Goal: Task Accomplishment & Management: Use online tool/utility

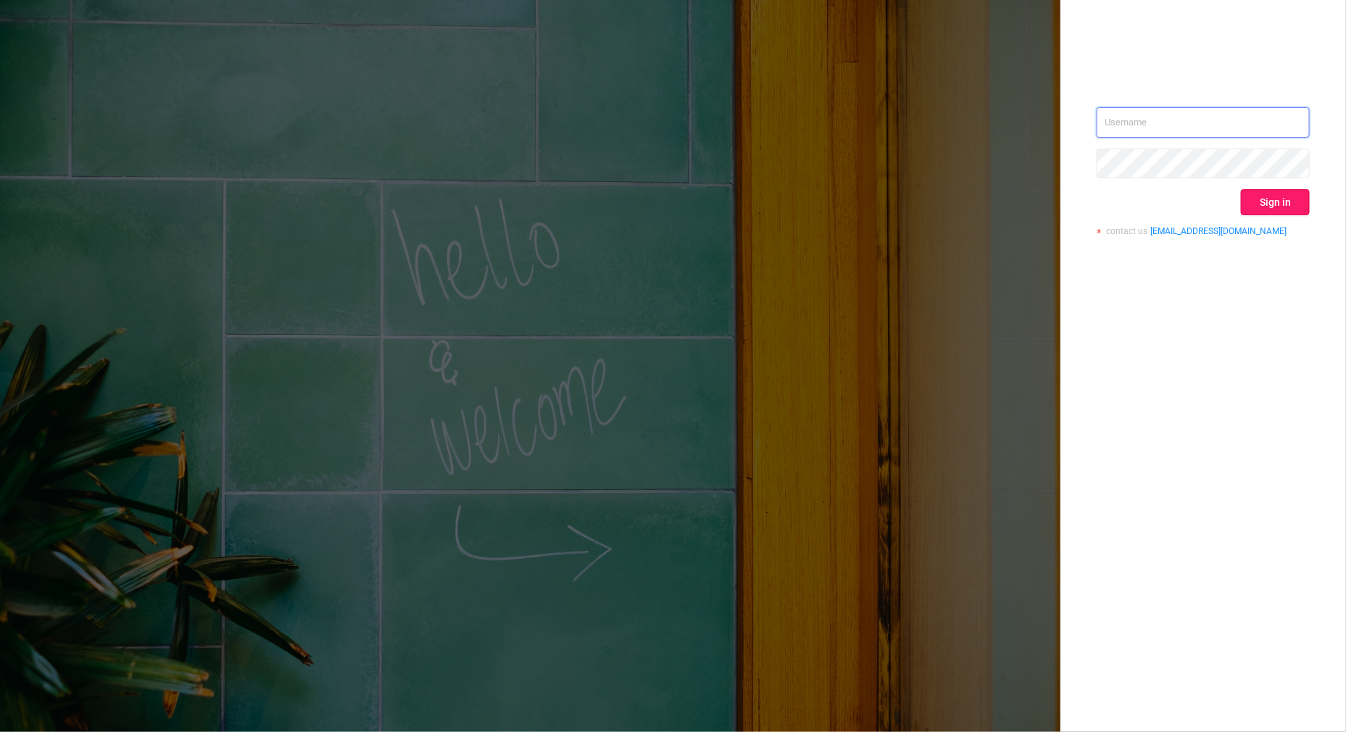
type input "[PERSON_NAME][EMAIL_ADDRESS][DOMAIN_NAME]"
click at [1272, 199] on button "Sign in" at bounding box center [1275, 202] width 69 height 26
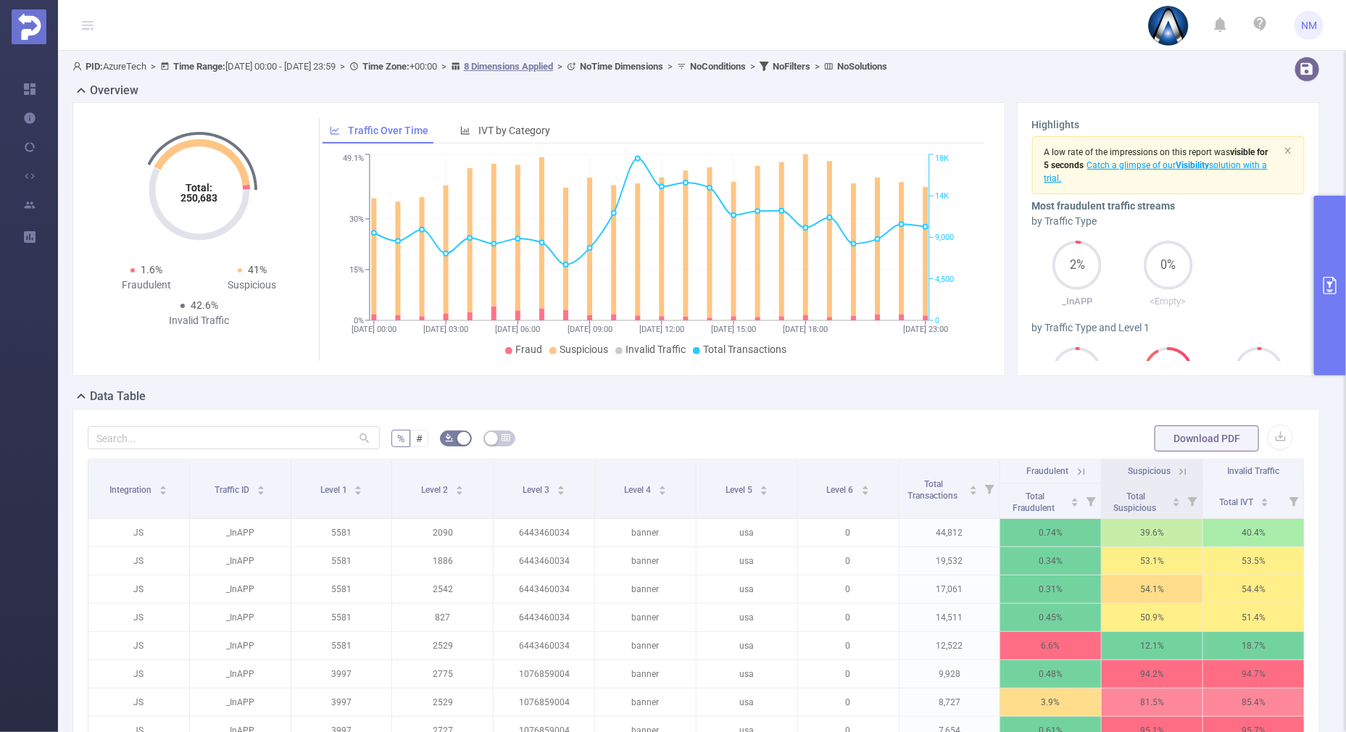
click at [1319, 335] on button "primary" at bounding box center [1330, 286] width 32 height 180
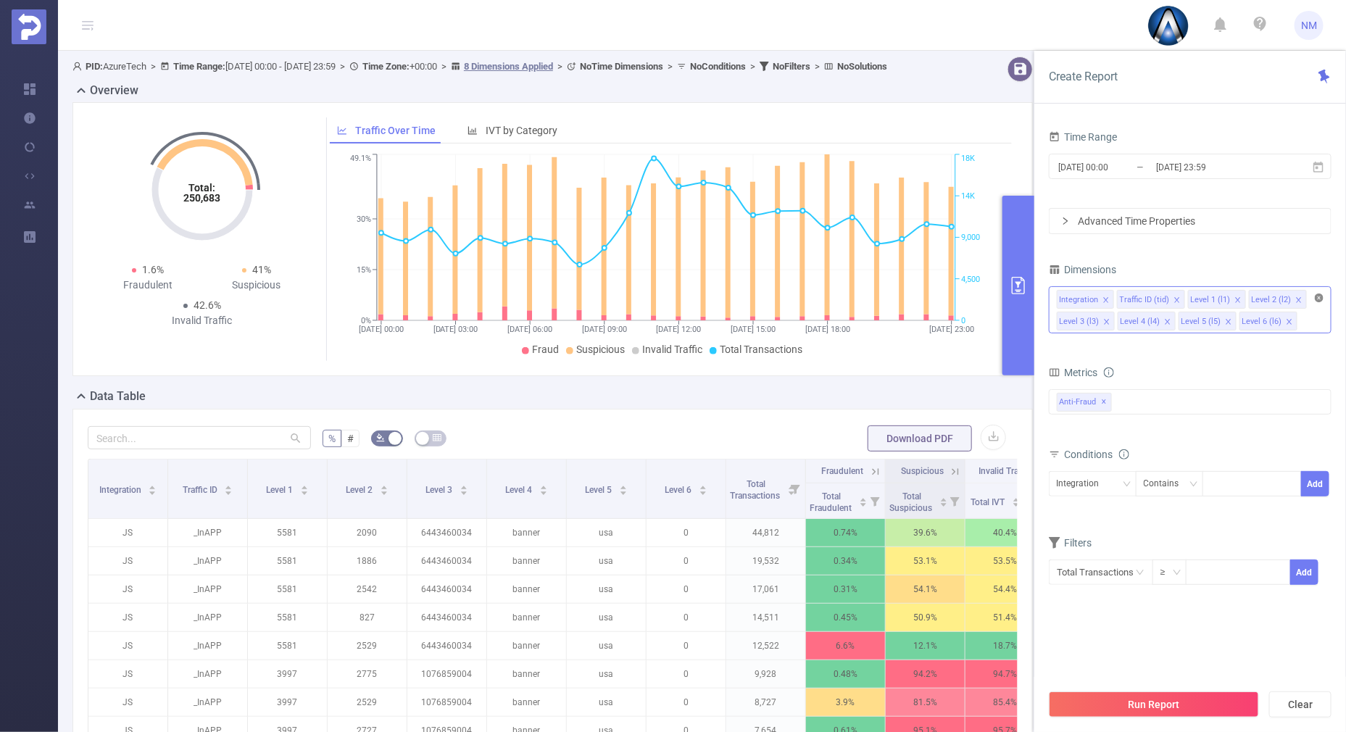
click at [1316, 297] on icon "icon: close-circle" at bounding box center [1319, 298] width 9 height 9
click at [1236, 300] on div "Integration Traffic ID (tid) Level 1 (l1) Level 2 (l2) Level 3 (l3) Level 4 (l4…" at bounding box center [1190, 299] width 267 height 24
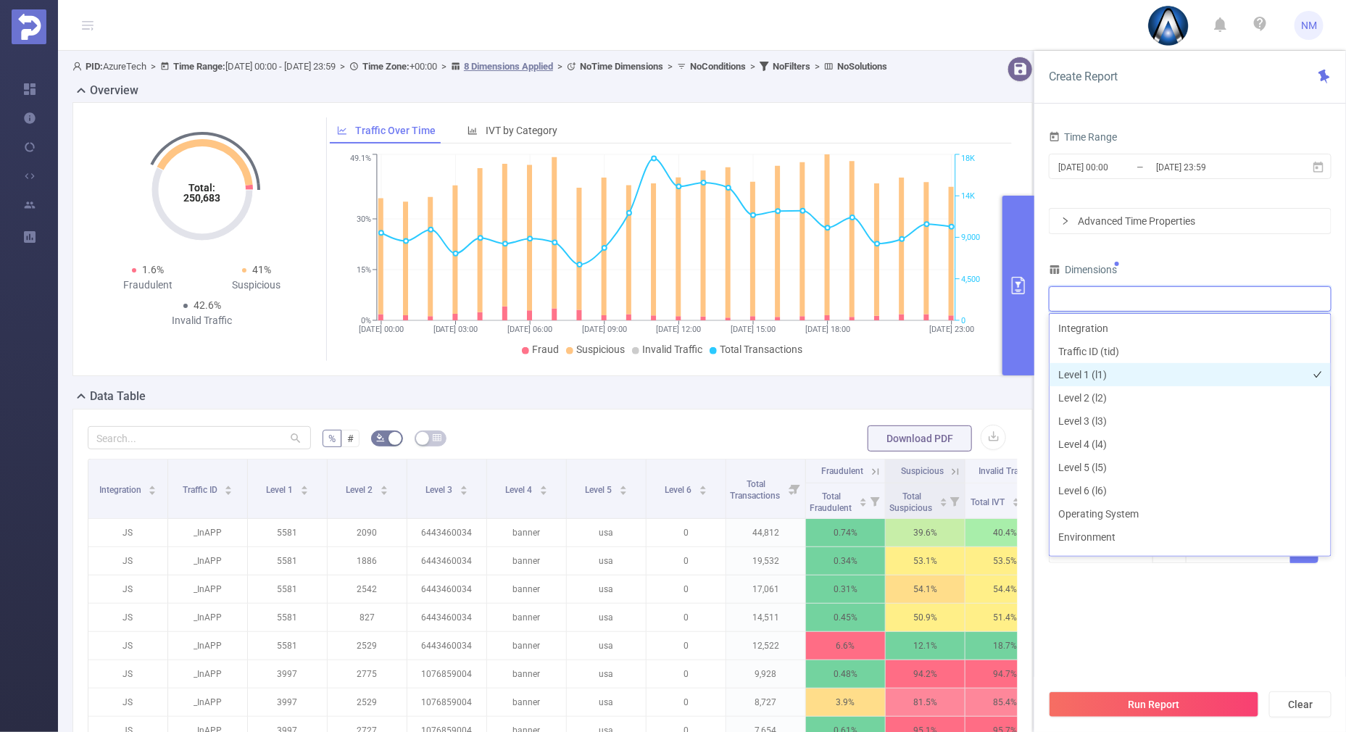
click at [1105, 380] on li "Level 1 (l1)" at bounding box center [1189, 374] width 281 height 23
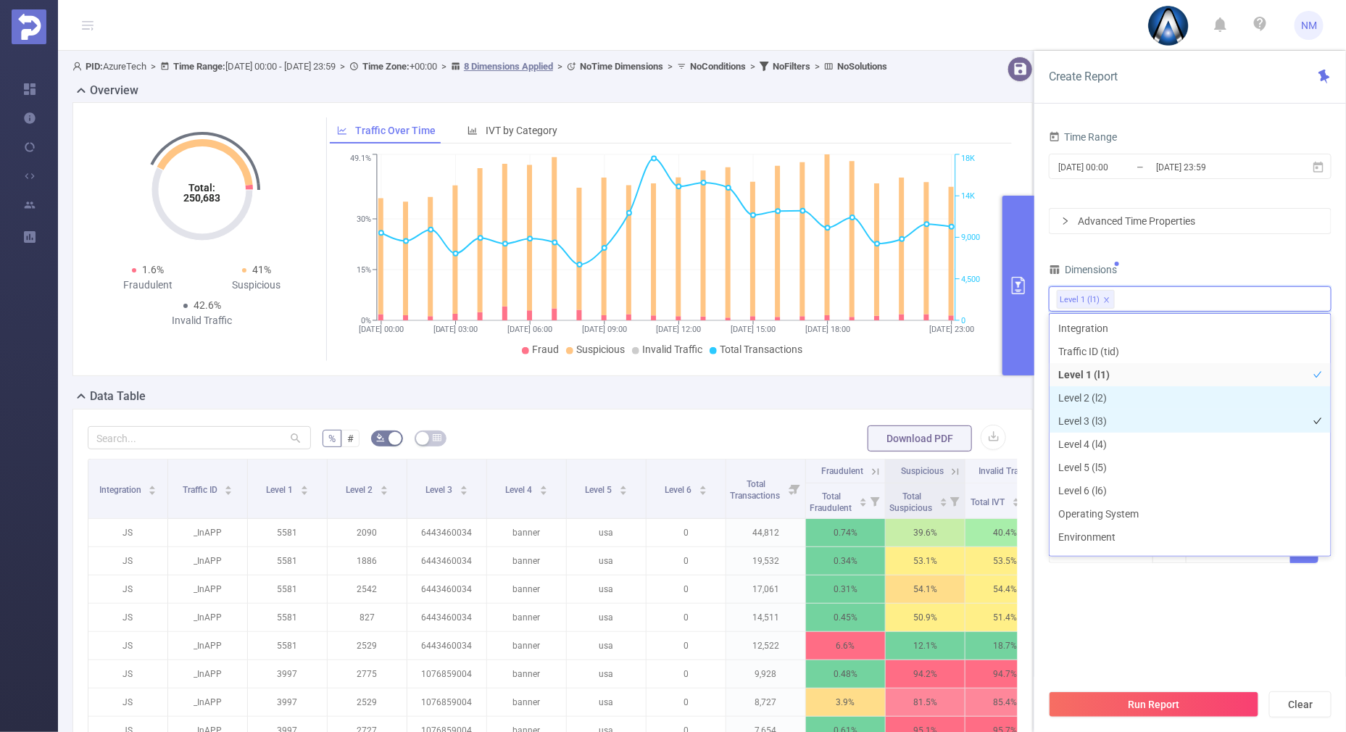
click at [1091, 409] on li "Level 3 (l3)" at bounding box center [1189, 420] width 281 height 23
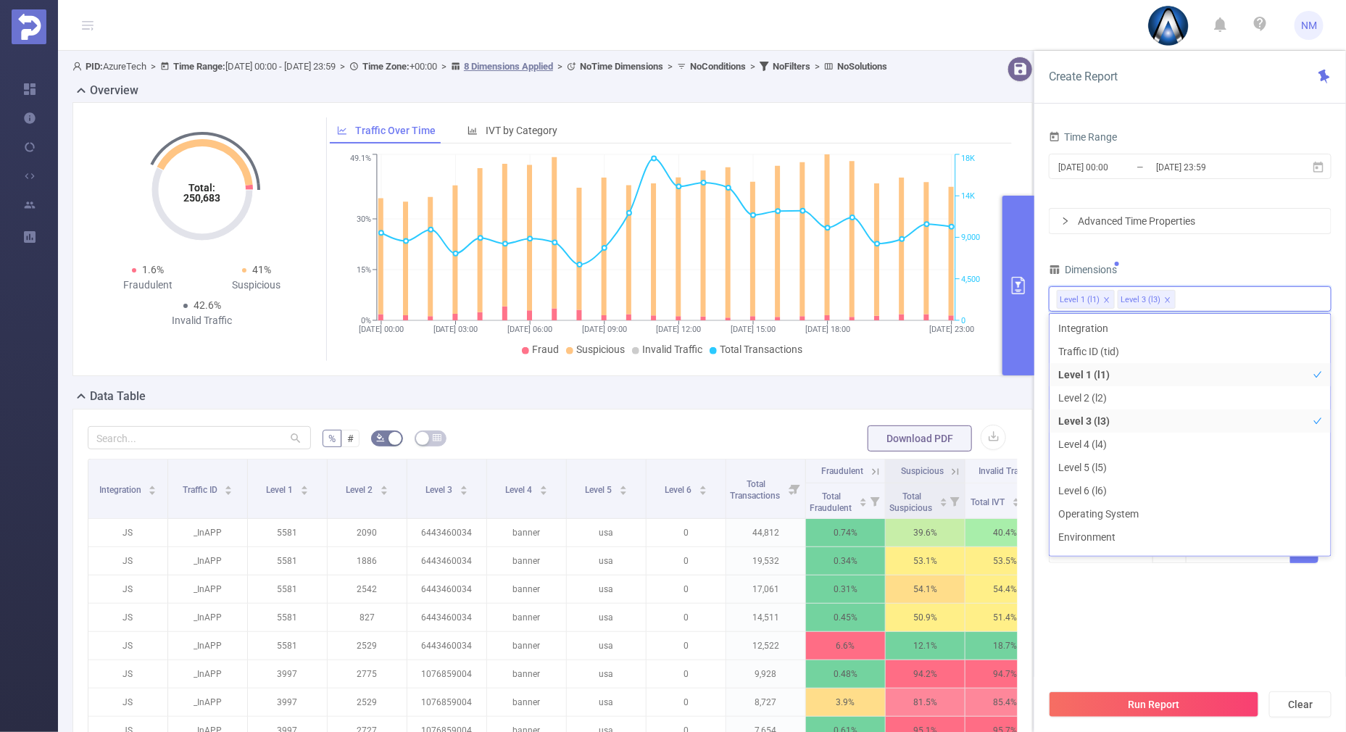
click at [1136, 243] on div "Time Range [DATE] 00:00 _ [DATE] 23:59 Advanced Time Properties Dimensions Leve…" at bounding box center [1190, 354] width 283 height 455
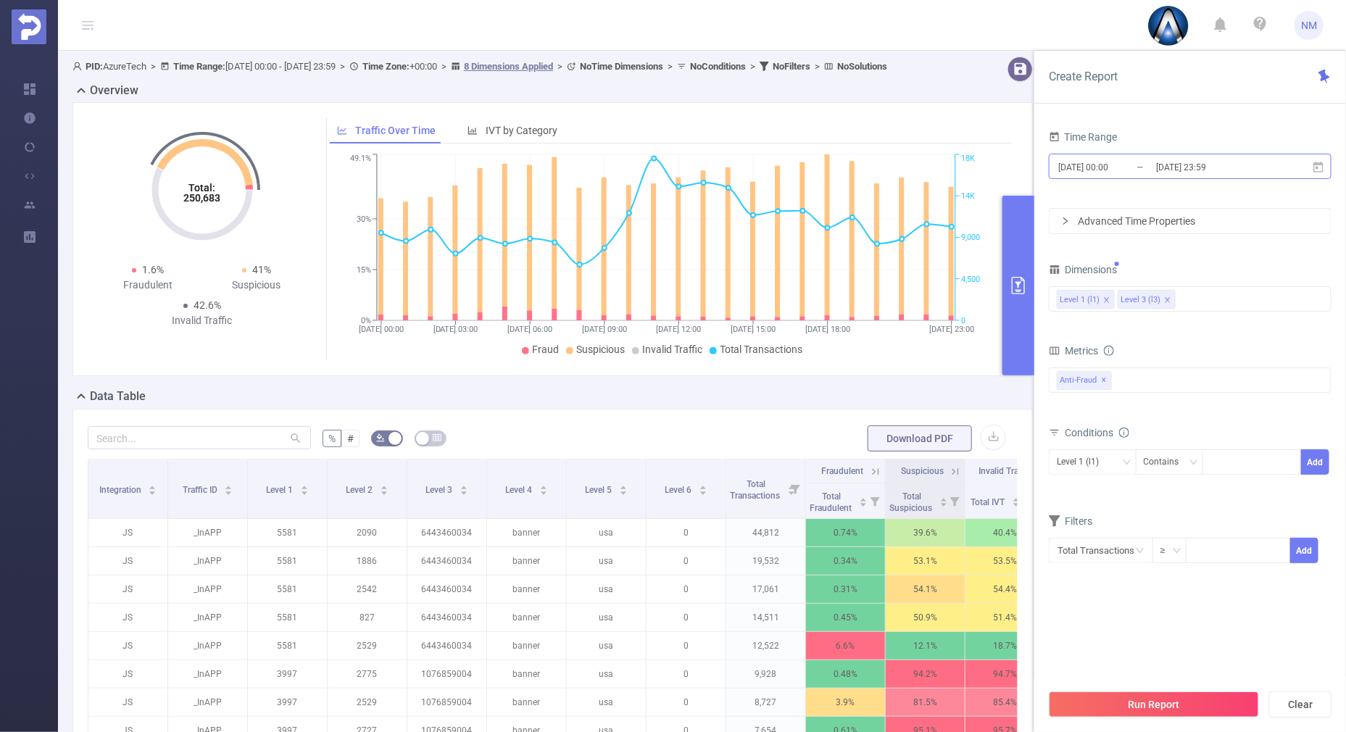
click at [1204, 167] on input "[DATE] 23:59" at bounding box center [1213, 167] width 117 height 20
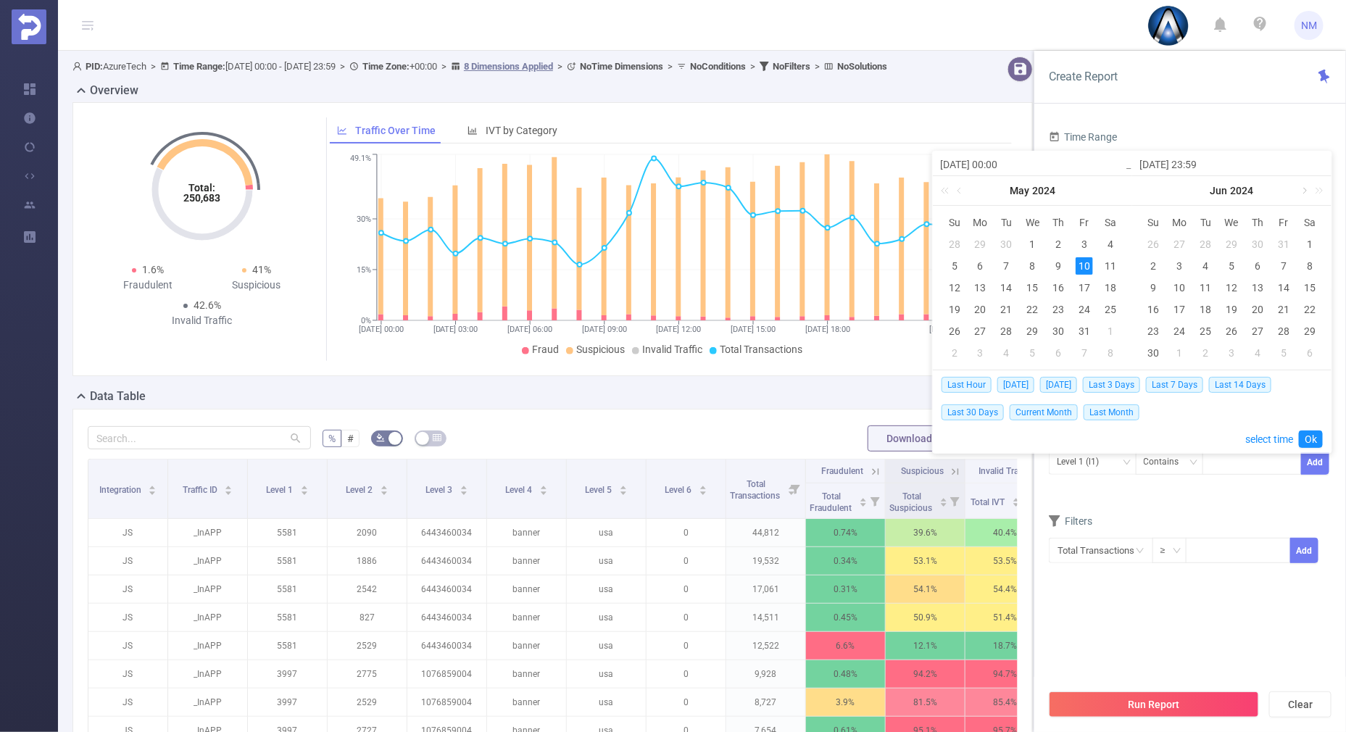
click at [1302, 189] on link at bounding box center [1303, 190] width 13 height 29
click at [1323, 189] on link at bounding box center [1316, 190] width 19 height 29
click at [1309, 265] on div "13" at bounding box center [1309, 265] width 17 height 17
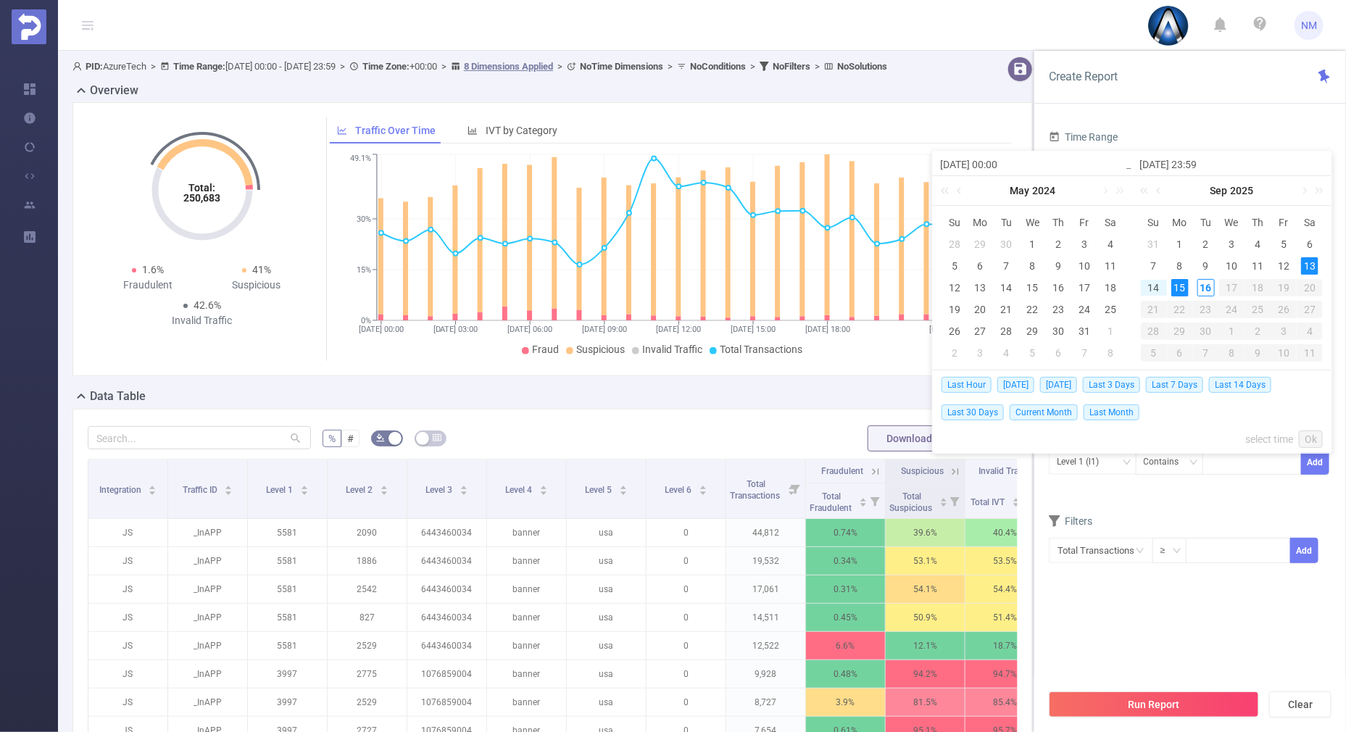
click at [1177, 290] on div "15" at bounding box center [1179, 287] width 17 height 17
type input "[DATE] 00:00"
type input "[DATE] 23:59"
type input "[DATE] 00:00"
type input "[DATE] 23:59"
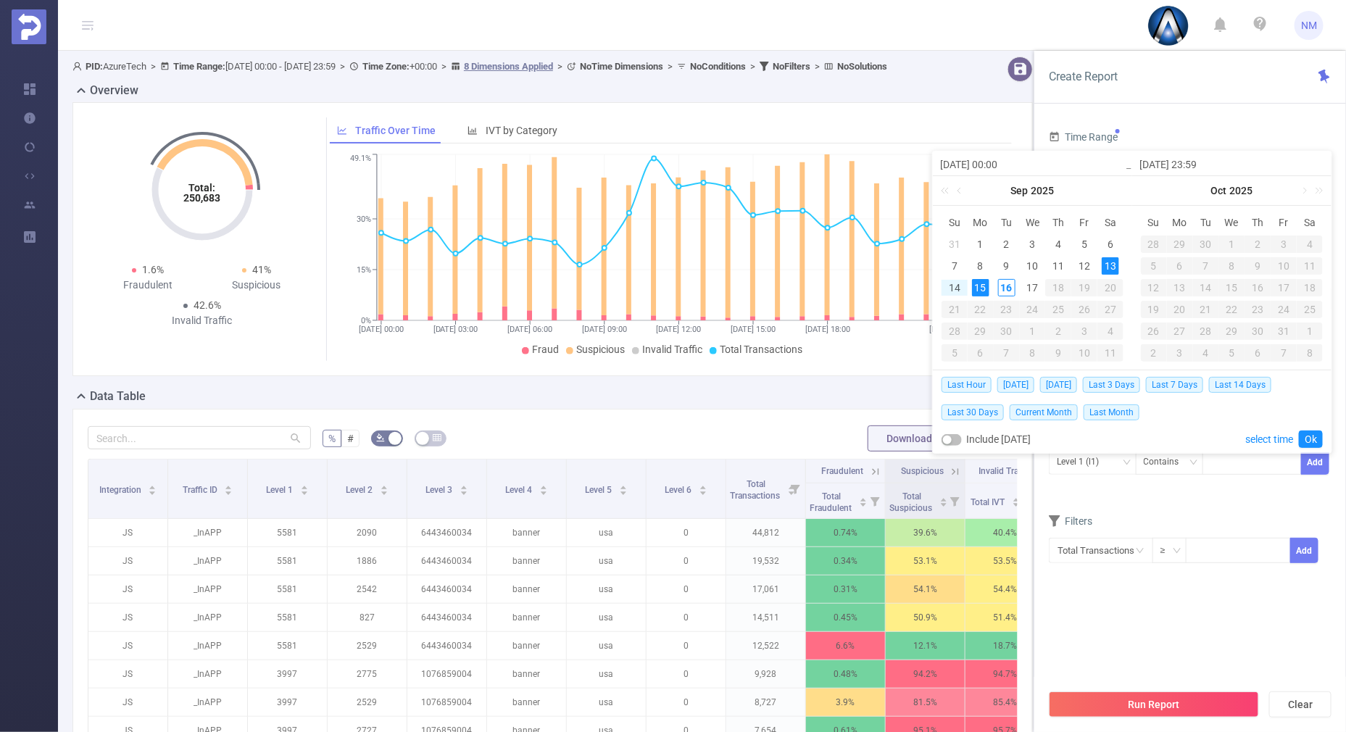
click at [976, 283] on div "15" at bounding box center [980, 287] width 17 height 17
type input "[DATE] 00:00"
click at [1305, 439] on link "Ok" at bounding box center [1311, 439] width 24 height 17
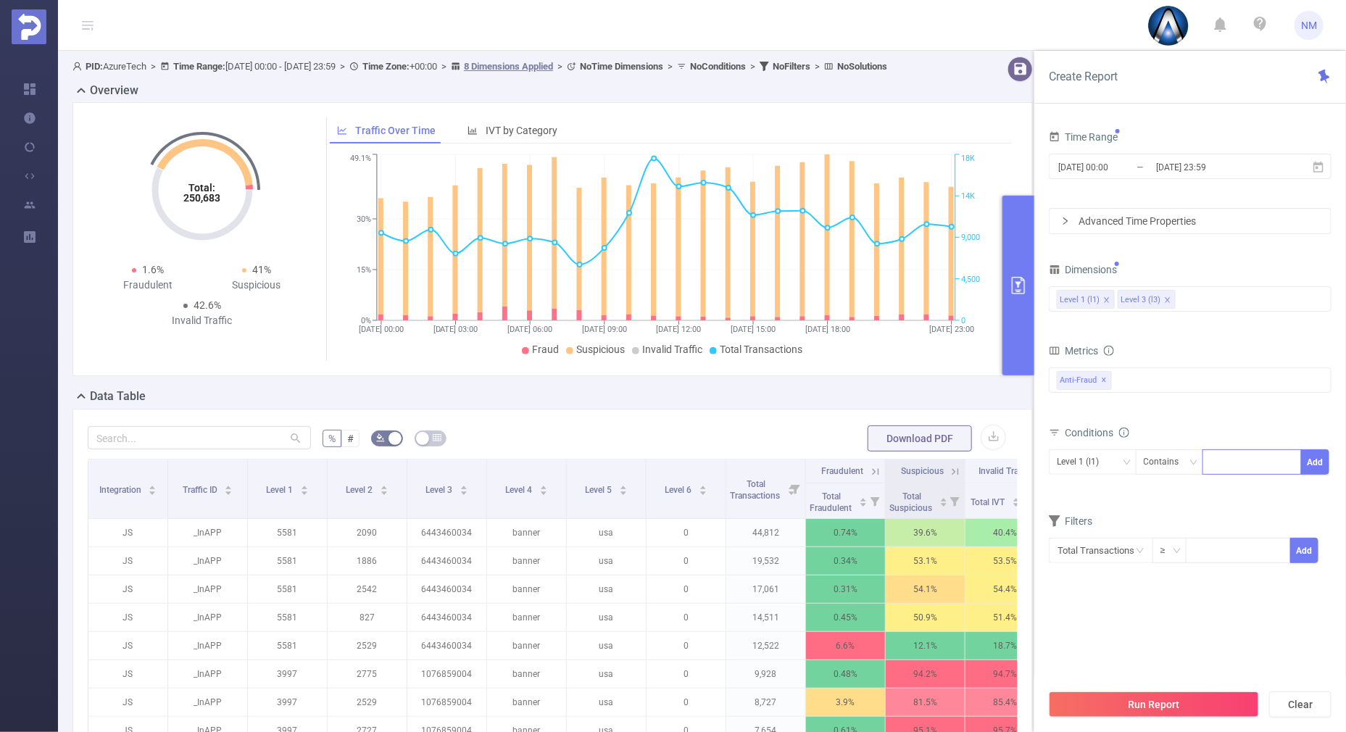
click at [1218, 452] on div at bounding box center [1251, 462] width 83 height 24
type input "21890"
click at [1318, 464] on button "Add" at bounding box center [1315, 461] width 28 height 25
click at [1115, 454] on div "Level 3 (l3)" at bounding box center [1093, 462] width 72 height 24
click at [1110, 493] on li "Level 1 (l1)" at bounding box center [1093, 490] width 88 height 23
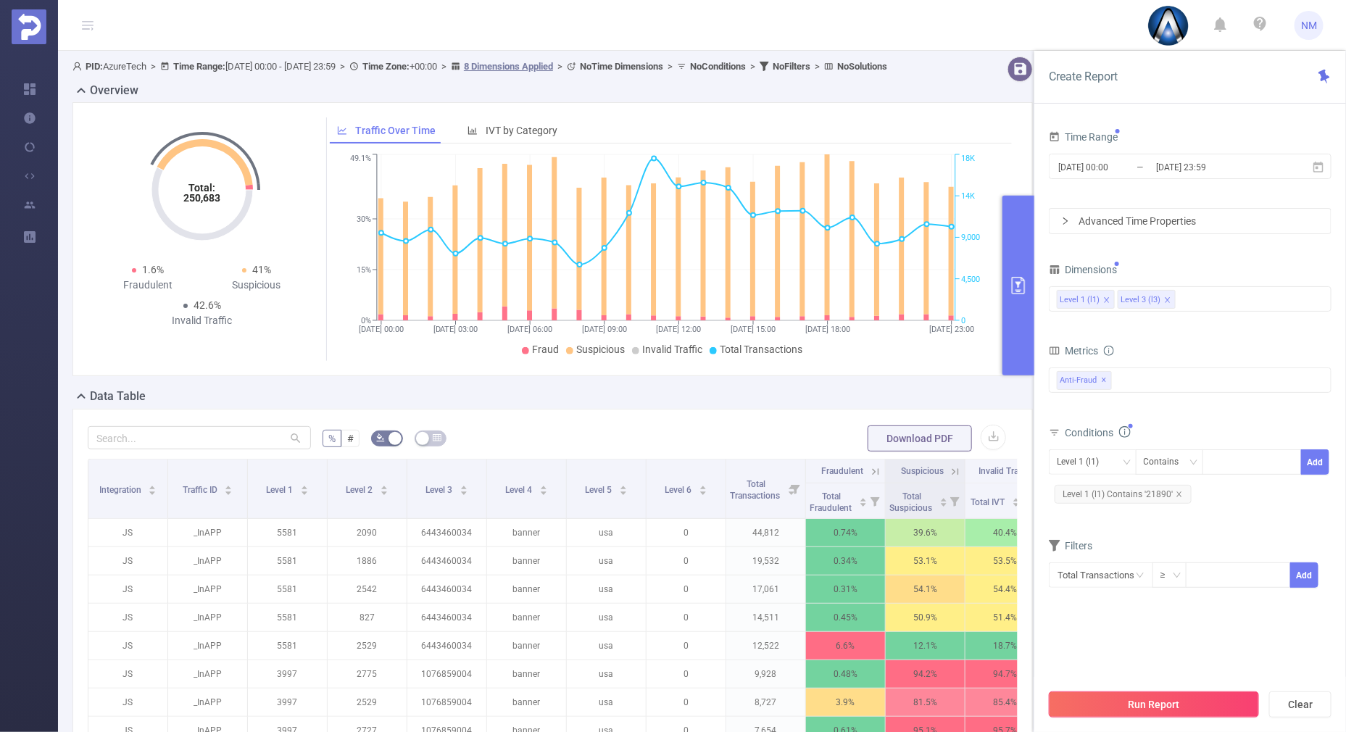
click at [1123, 703] on button "Run Report" at bounding box center [1154, 704] width 210 height 26
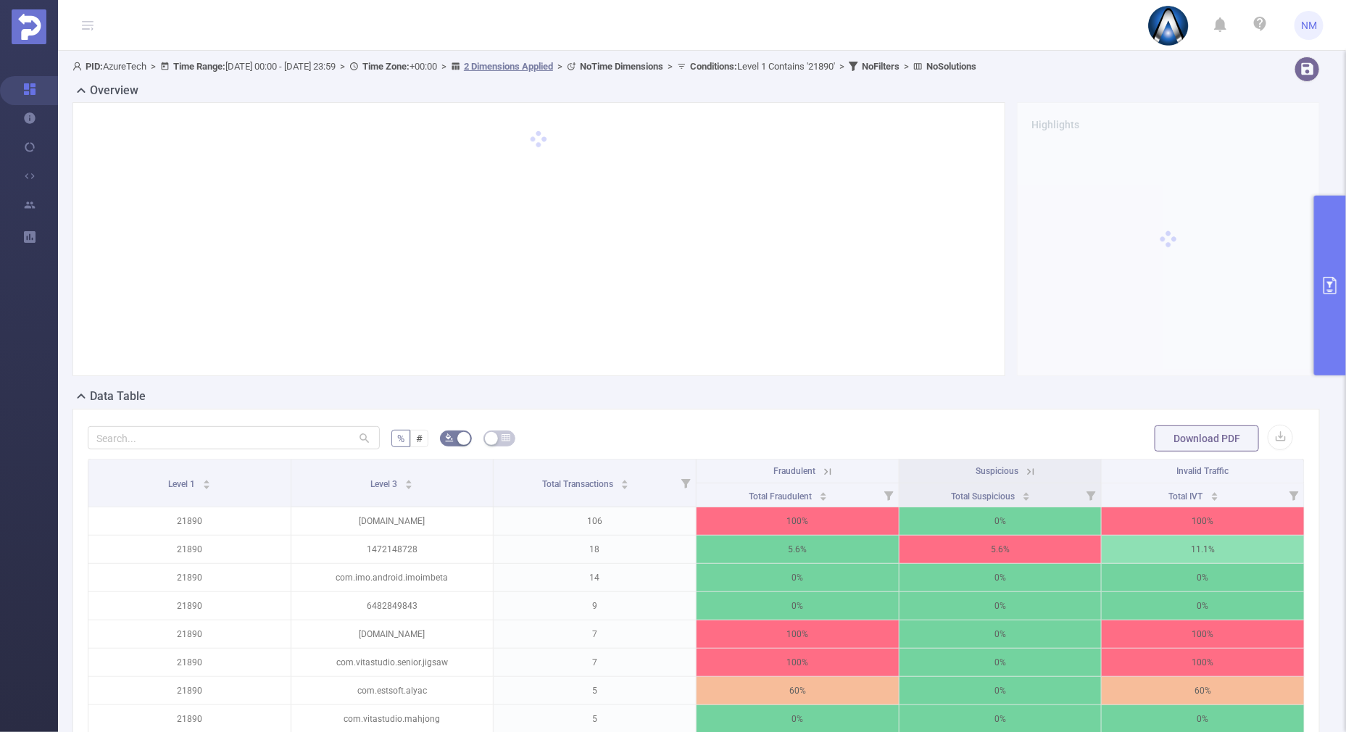
scroll to position [180, 0]
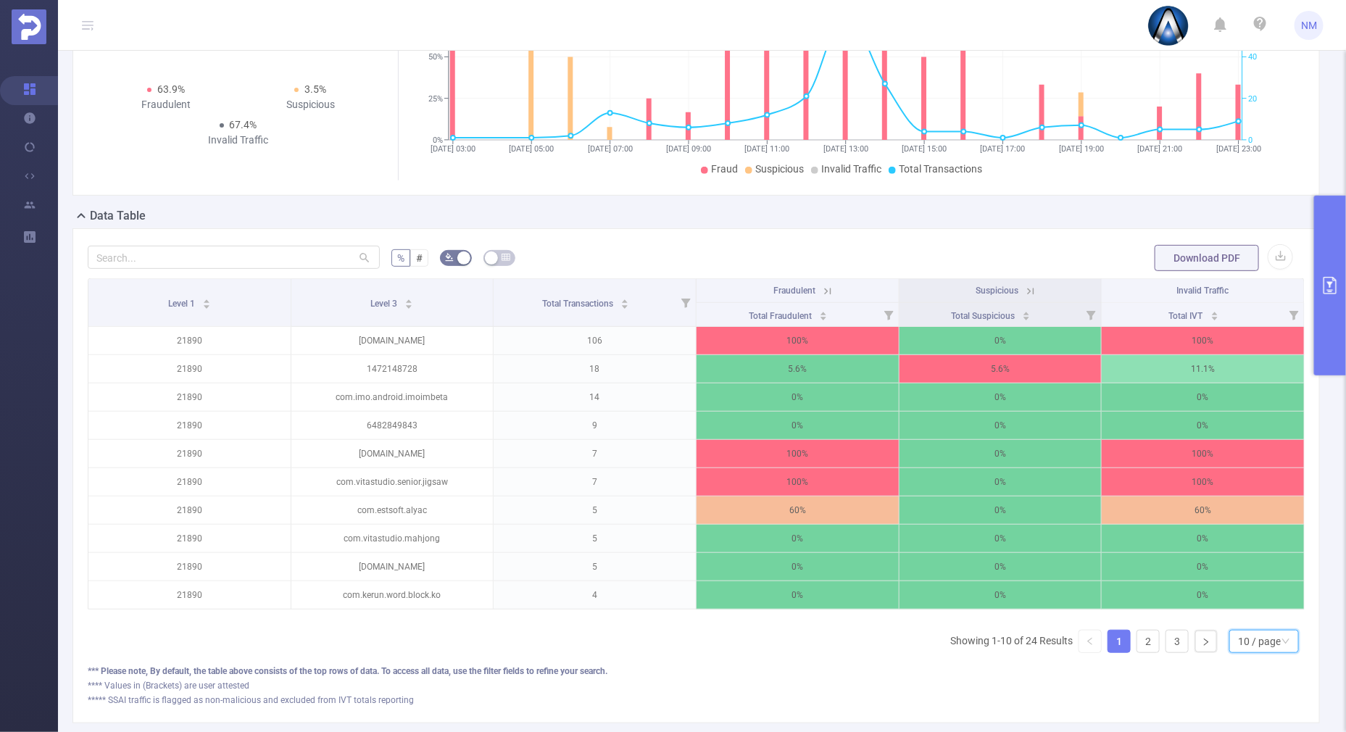
drag, startPoint x: 1234, startPoint y: 657, endPoint x: 1229, endPoint y: 641, distance: 16.0
click at [1238, 652] on div "10 / page" at bounding box center [1259, 642] width 43 height 22
click at [1239, 583] on li "30 / page" at bounding box center [1251, 581] width 70 height 23
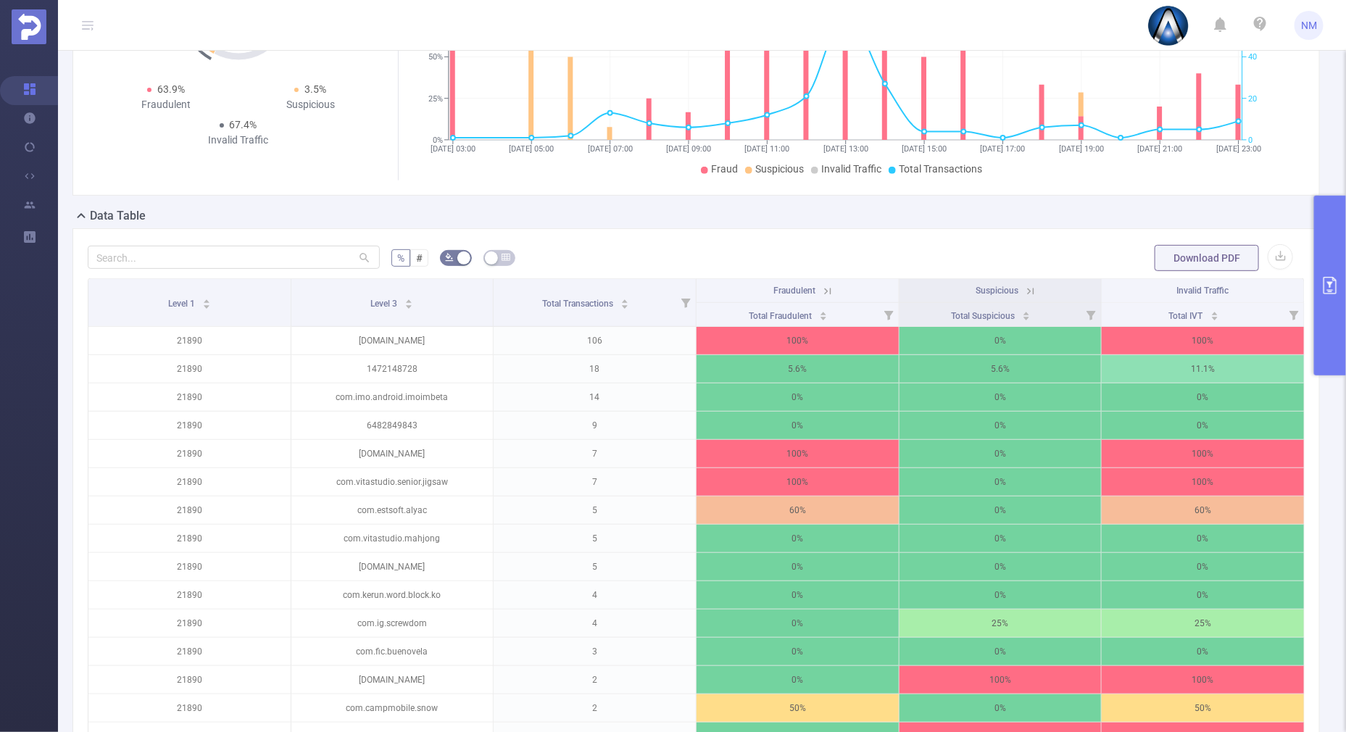
click at [821, 285] on icon at bounding box center [827, 291] width 13 height 13
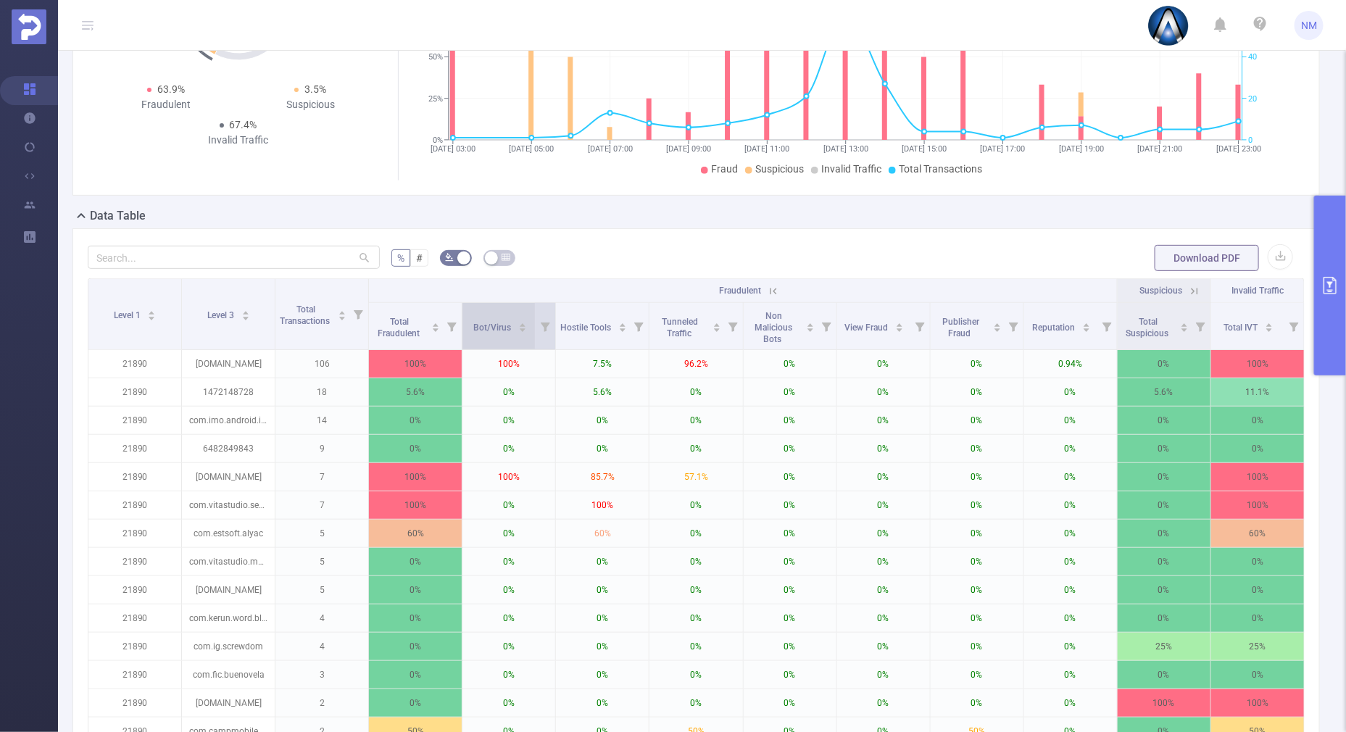
click at [515, 319] on div "Bot/Virus" at bounding box center [500, 326] width 54 height 14
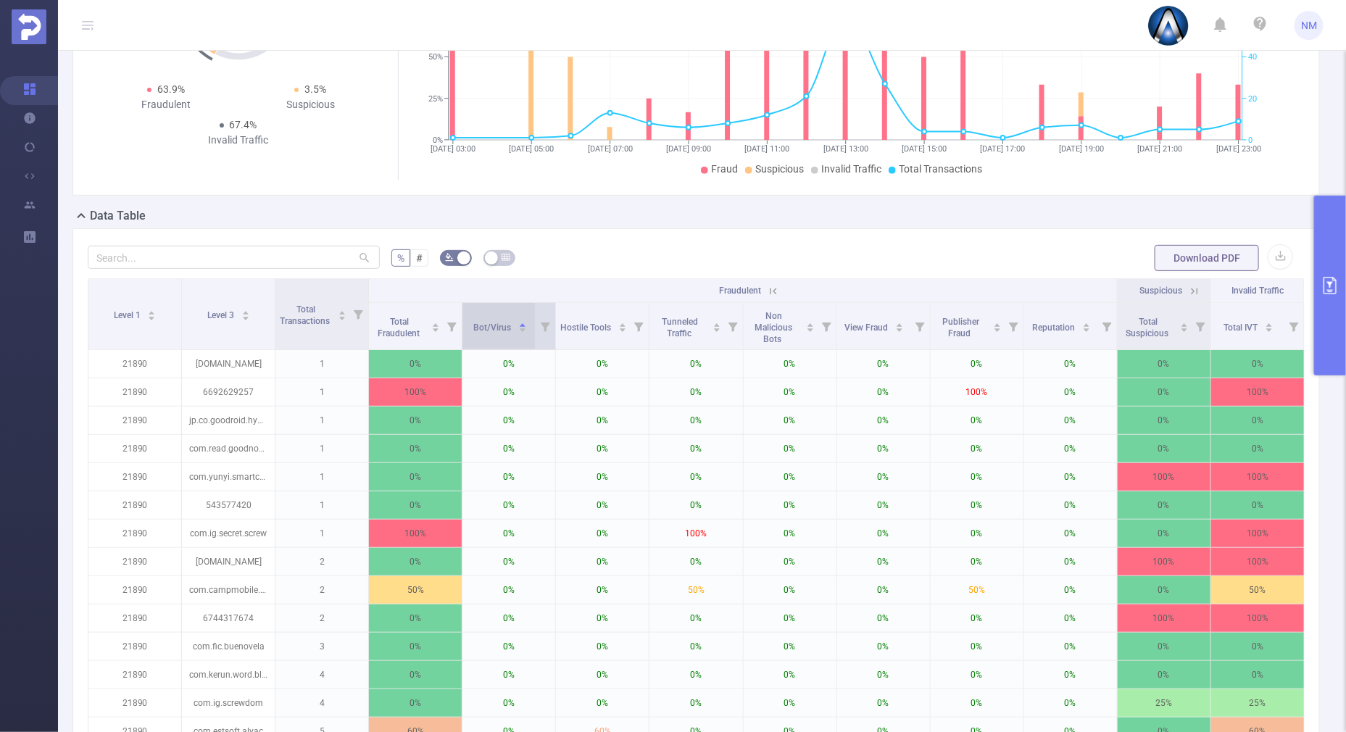
click at [518, 330] on icon "icon: caret-down" at bounding box center [522, 330] width 8 height 8
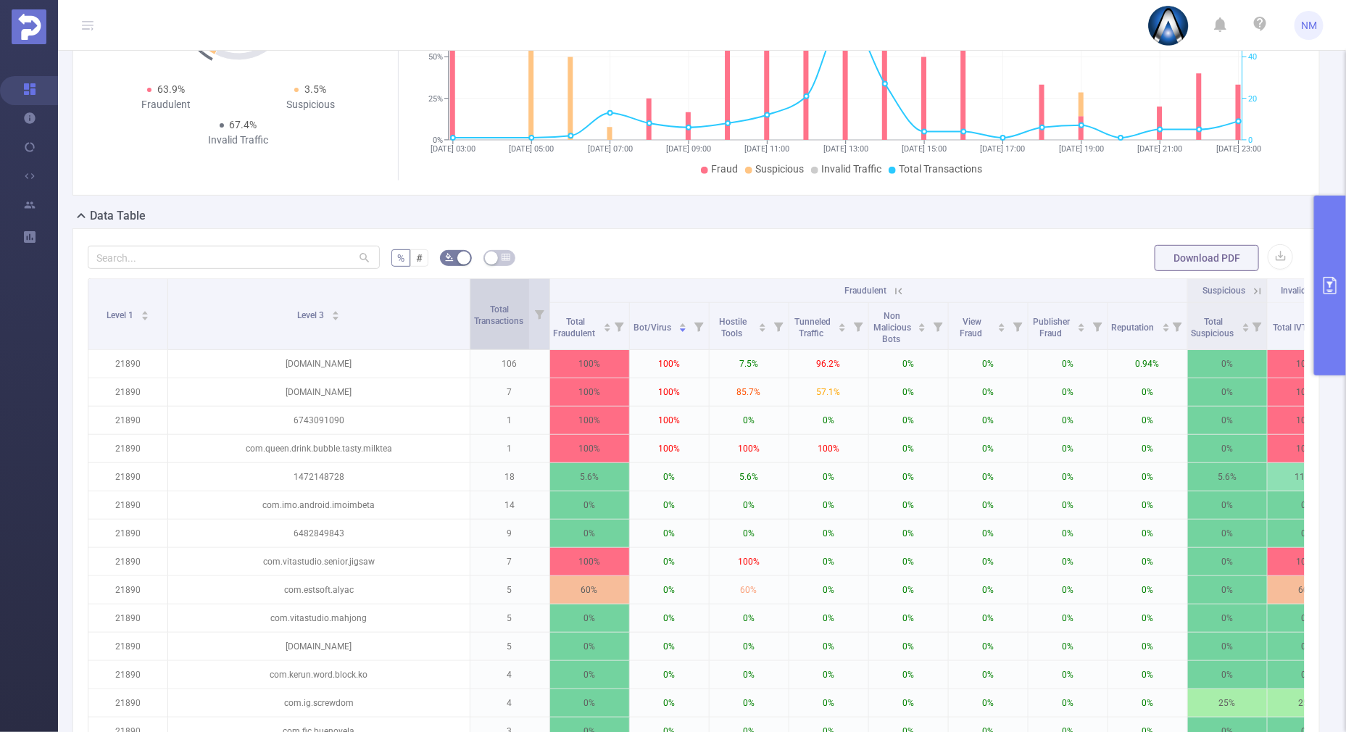
drag, startPoint x: 272, startPoint y: 310, endPoint x: 483, endPoint y: 300, distance: 211.9
click at [483, 301] on tr "Level 1 Level 3 Total Transactions Fraudulent Suspicious Invalid Traffic" at bounding box center [717, 291] width 1259 height 24
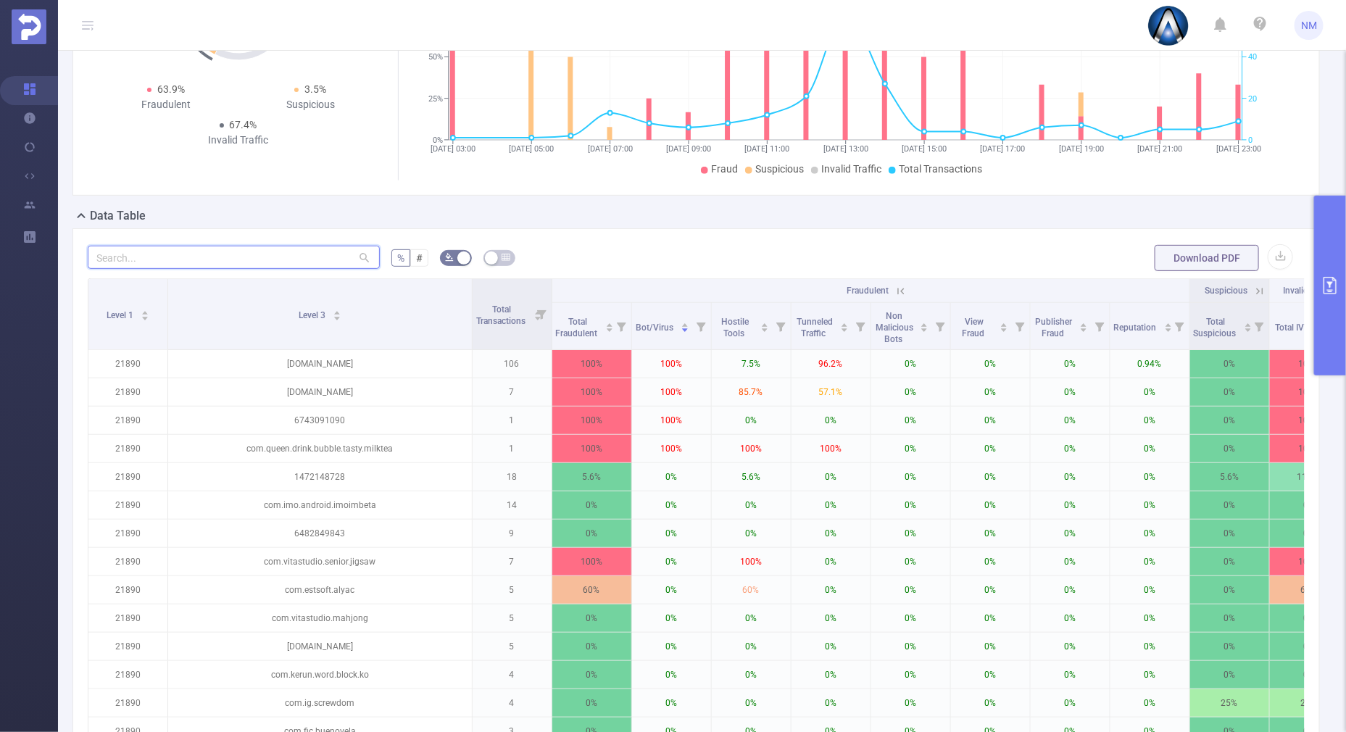
click at [265, 254] on input "text" at bounding box center [234, 257] width 292 height 23
paste input "com.varbroz.perfectturn"
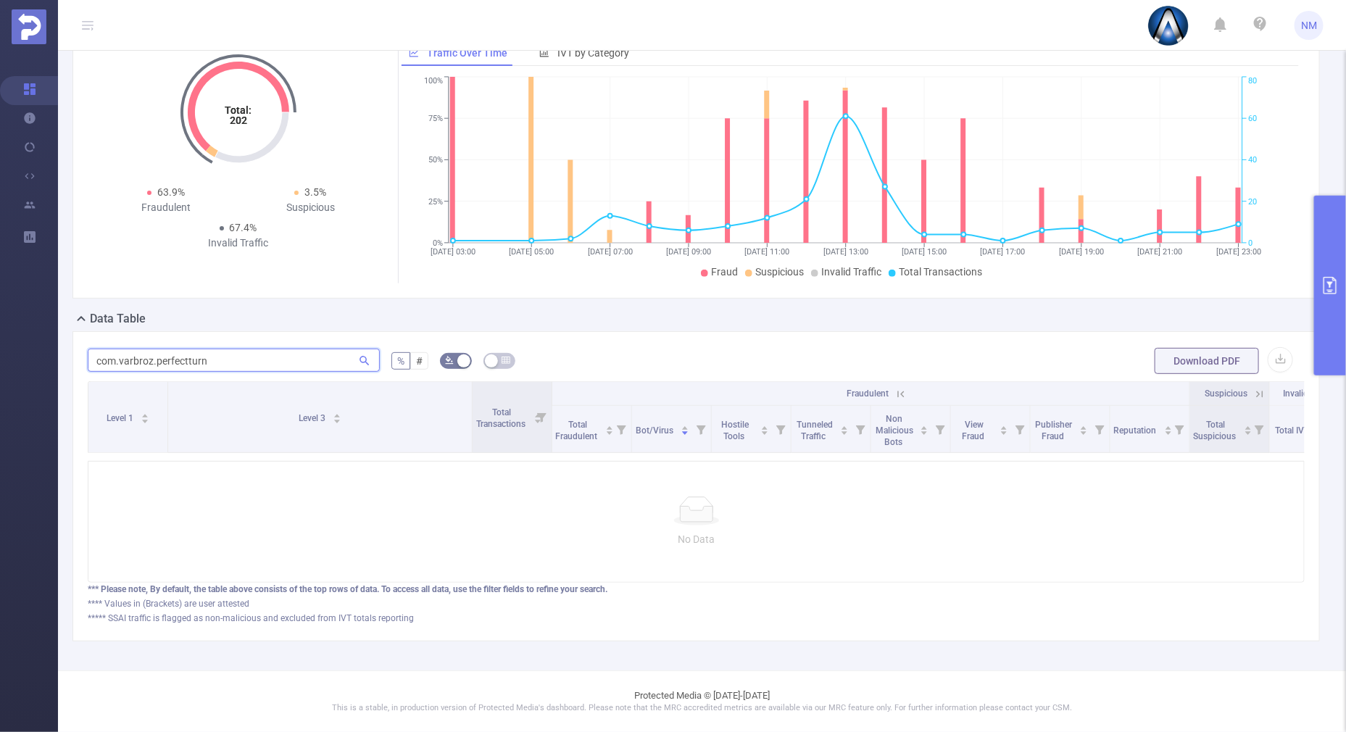
scroll to position [89, 0]
type input "com.varbroz.perfectturn"
click at [36, 340] on section "Overview Help Center (New) Usage Notification Integrations Users Reports PID: A…" at bounding box center [673, 366] width 1346 height 732
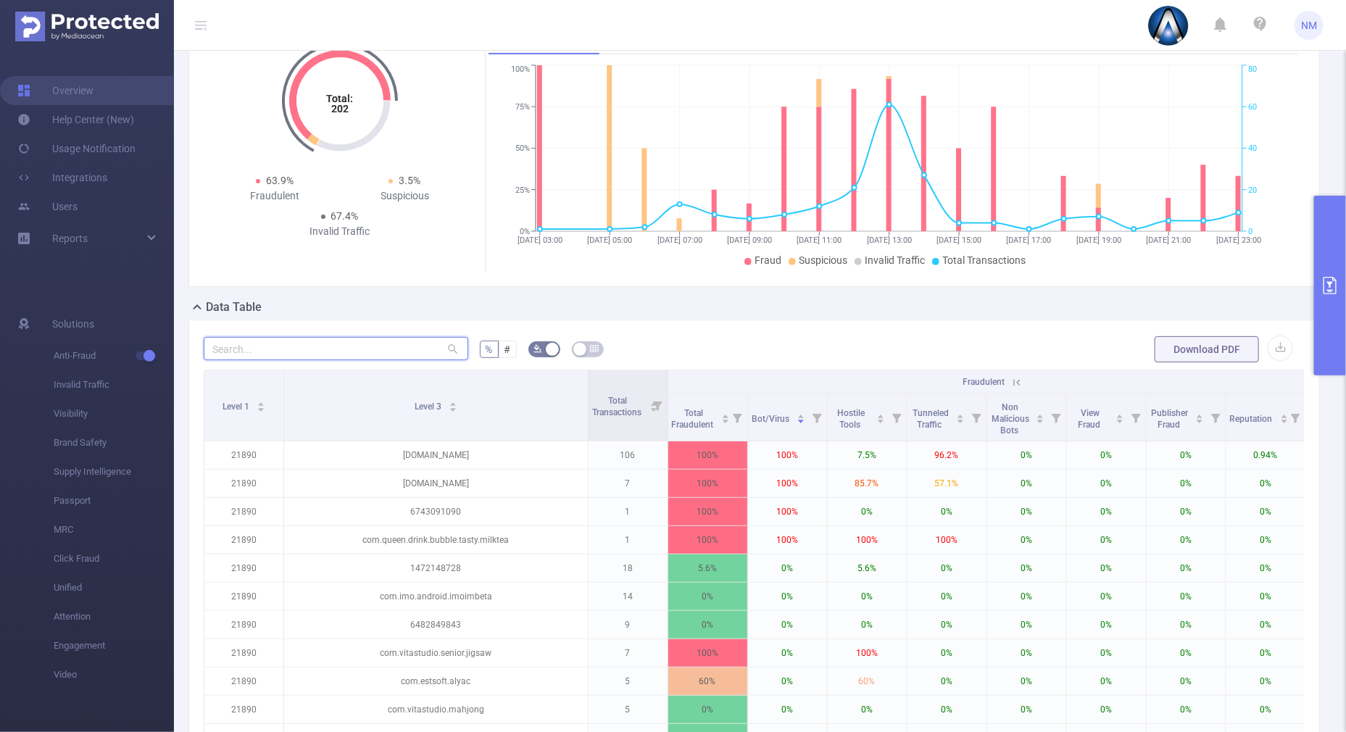
paste input "com.playstrom.dop2"
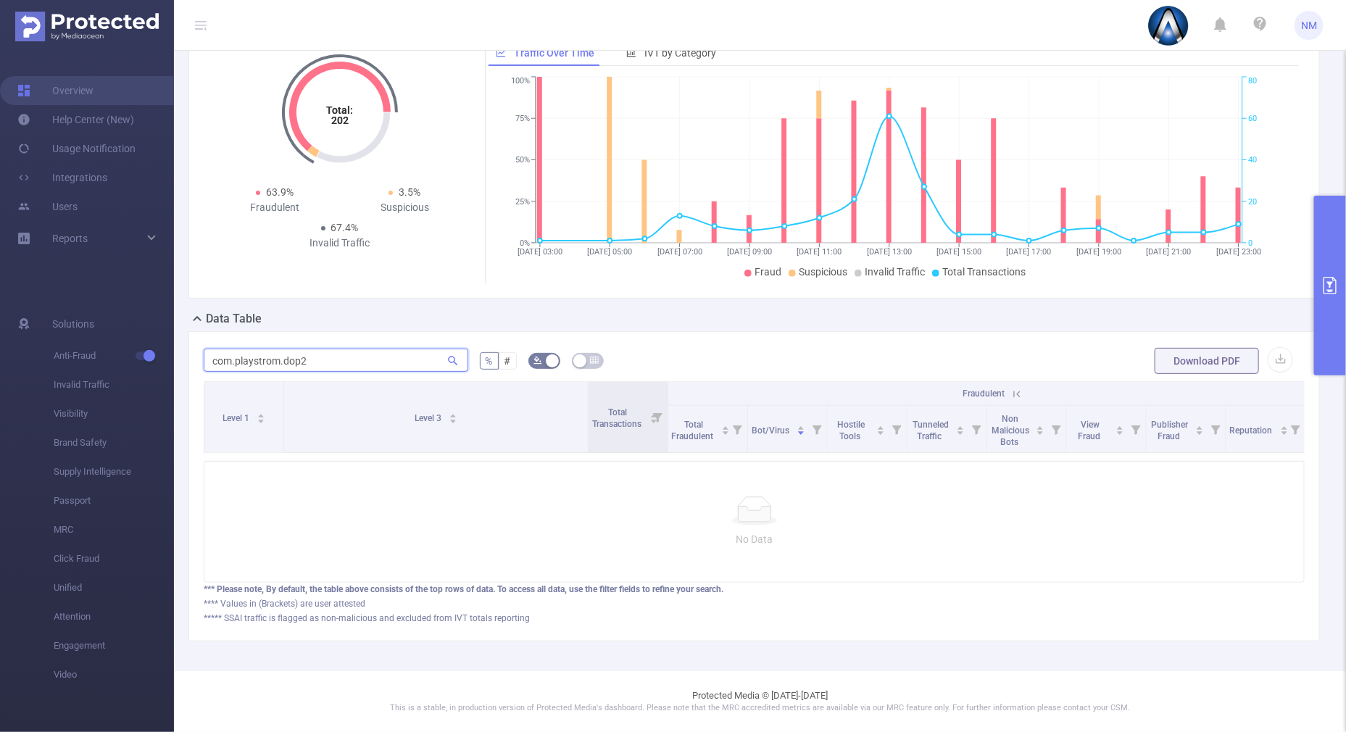
type input "com.playstrom.dop2"
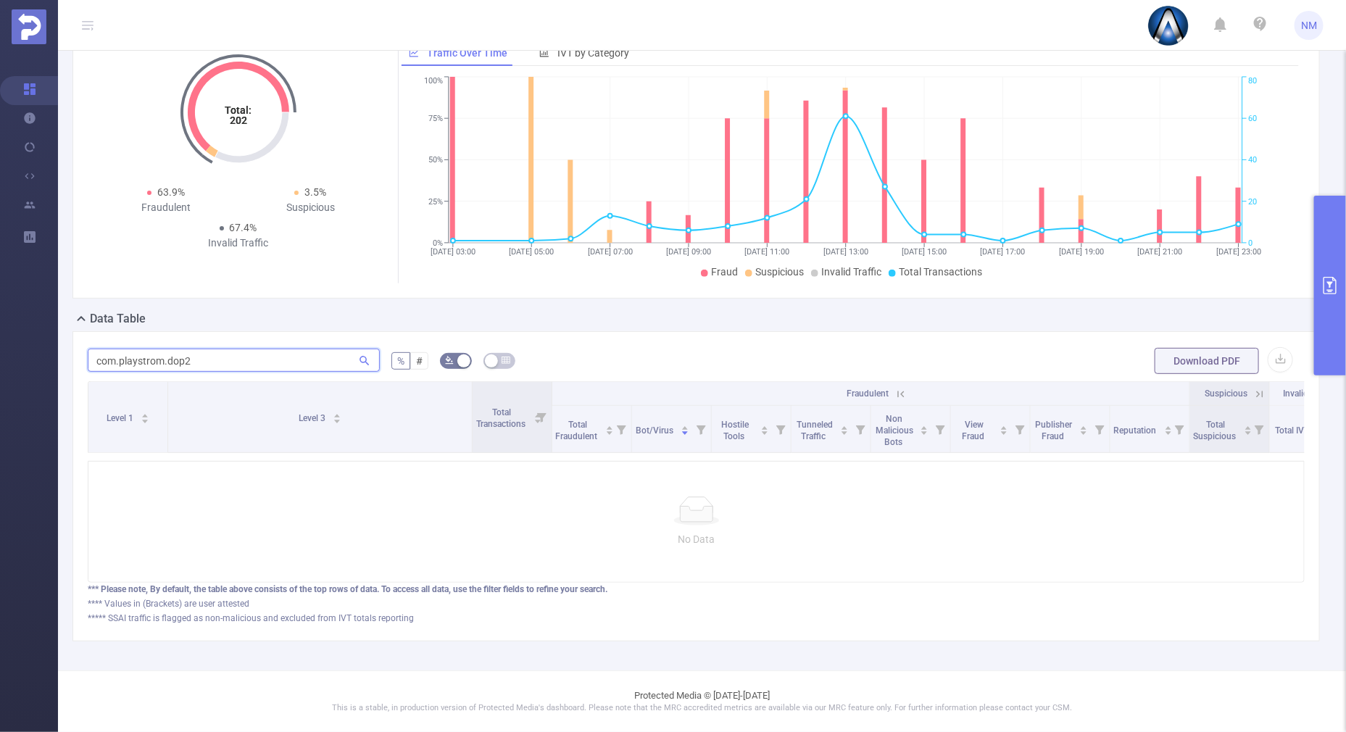
click at [35, 346] on section "Overview Help Center (New) Usage Notification Integrations Users Reports PID: A…" at bounding box center [673, 366] width 1346 height 732
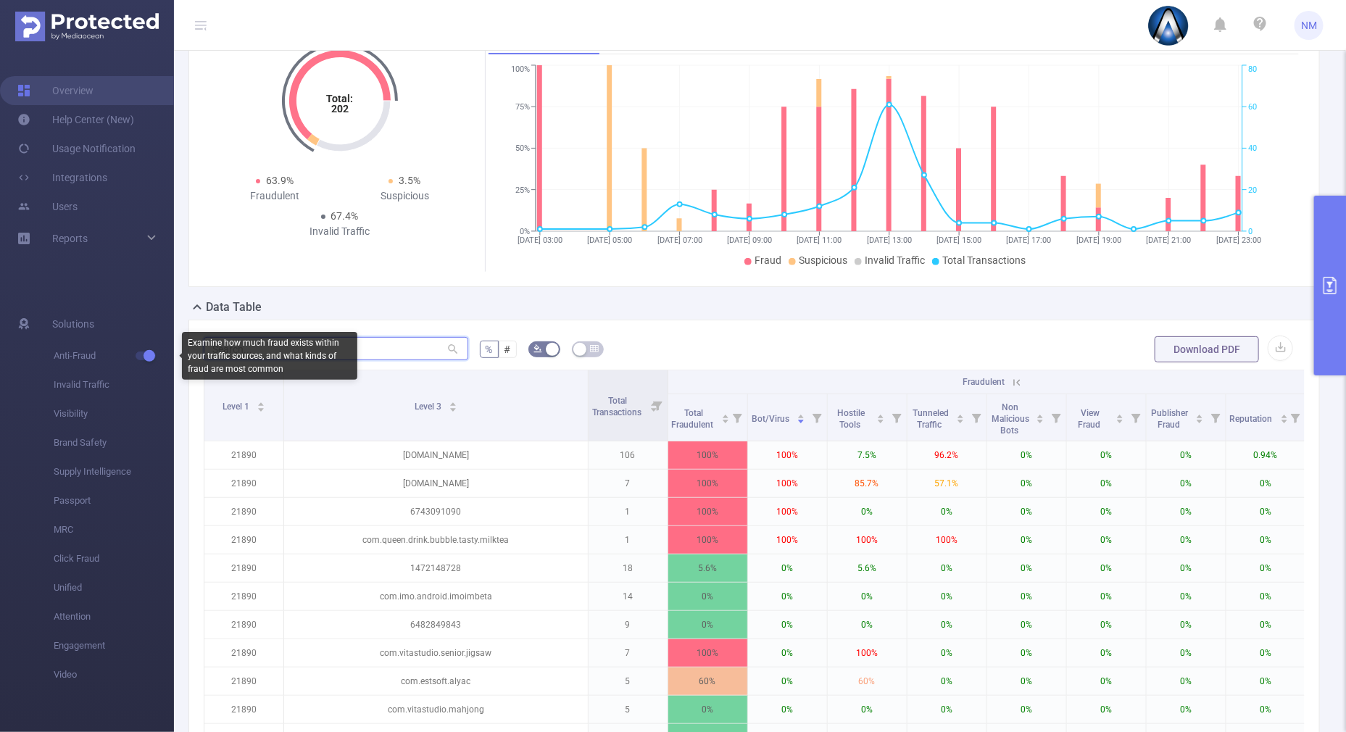
paste input "kr.co.hanamembers.hmscustomer"
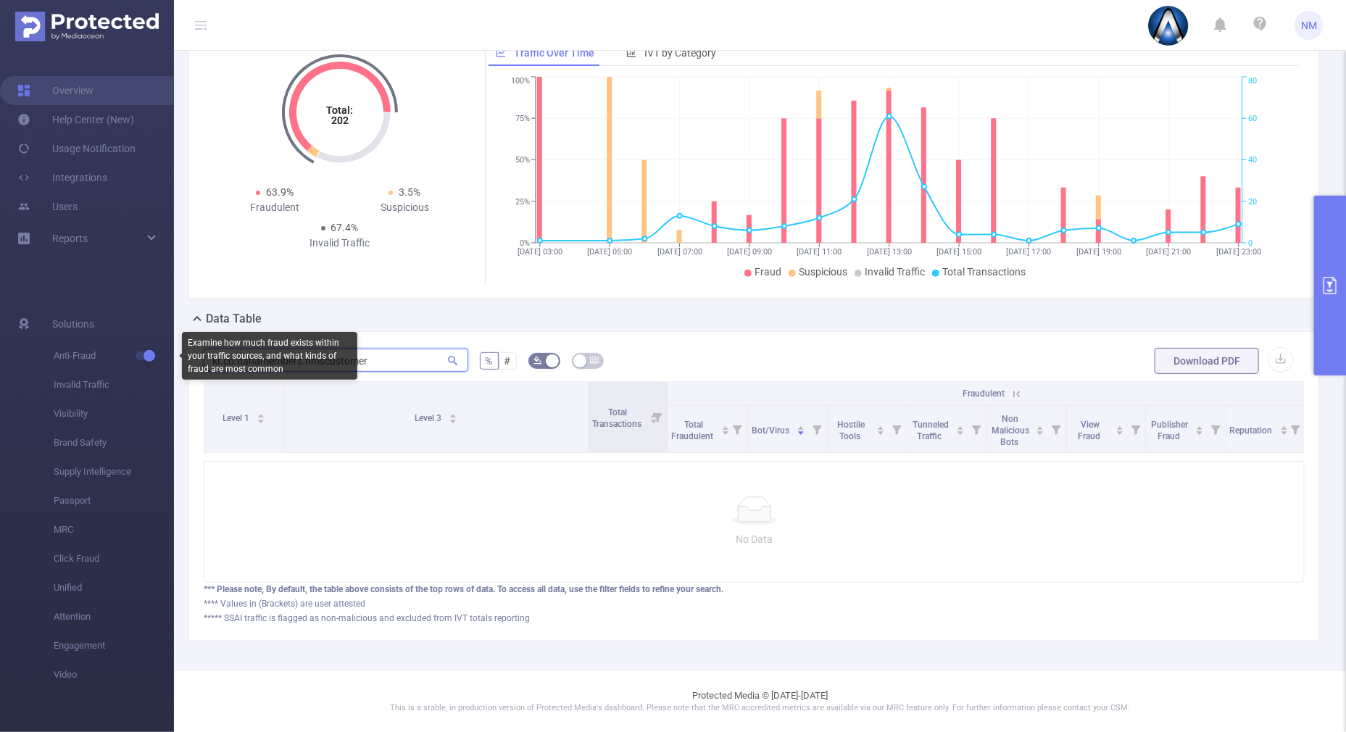
type input "kr.co.hanamembers.hmscustomer"
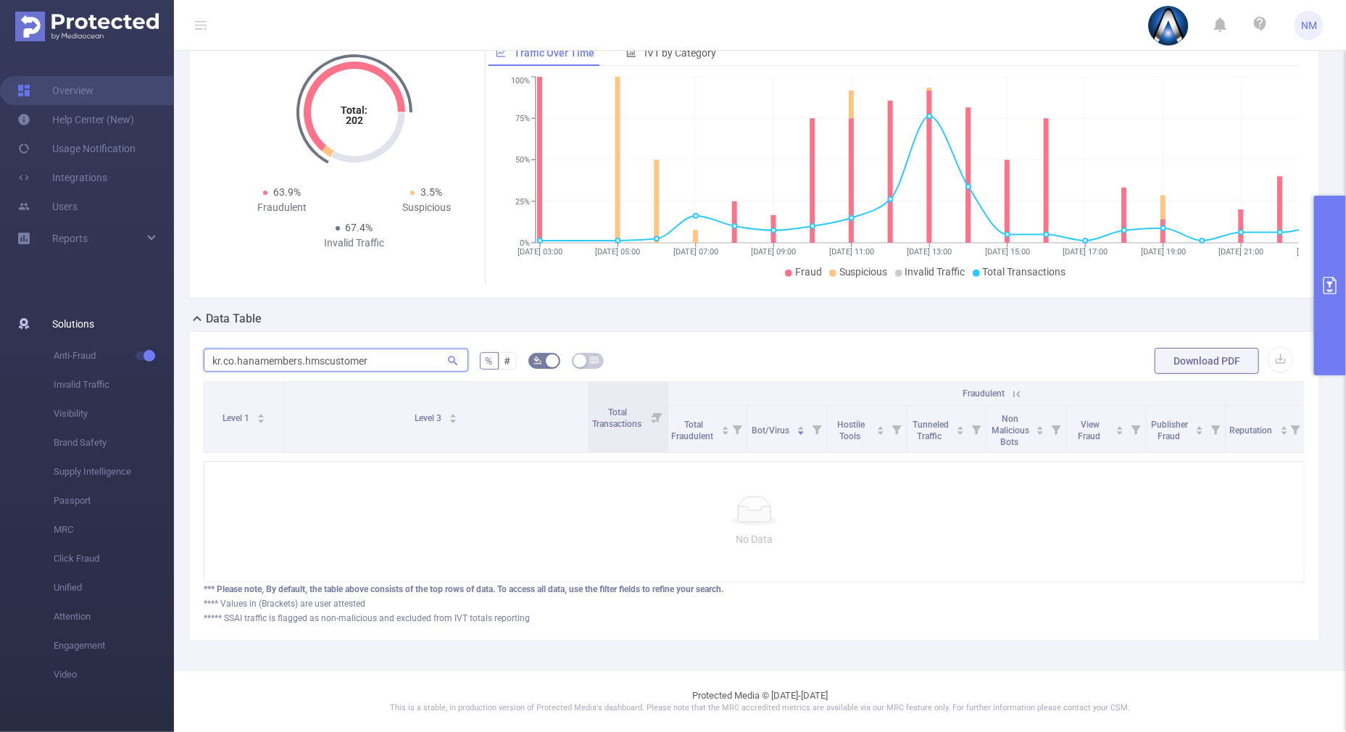
drag, startPoint x: 271, startPoint y: 347, endPoint x: 33, endPoint y: 330, distance: 239.1
click at [43, 334] on section "Overview Help Center (New) Usage Notification Integrations Users Reports Soluti…" at bounding box center [673, 366] width 1346 height 732
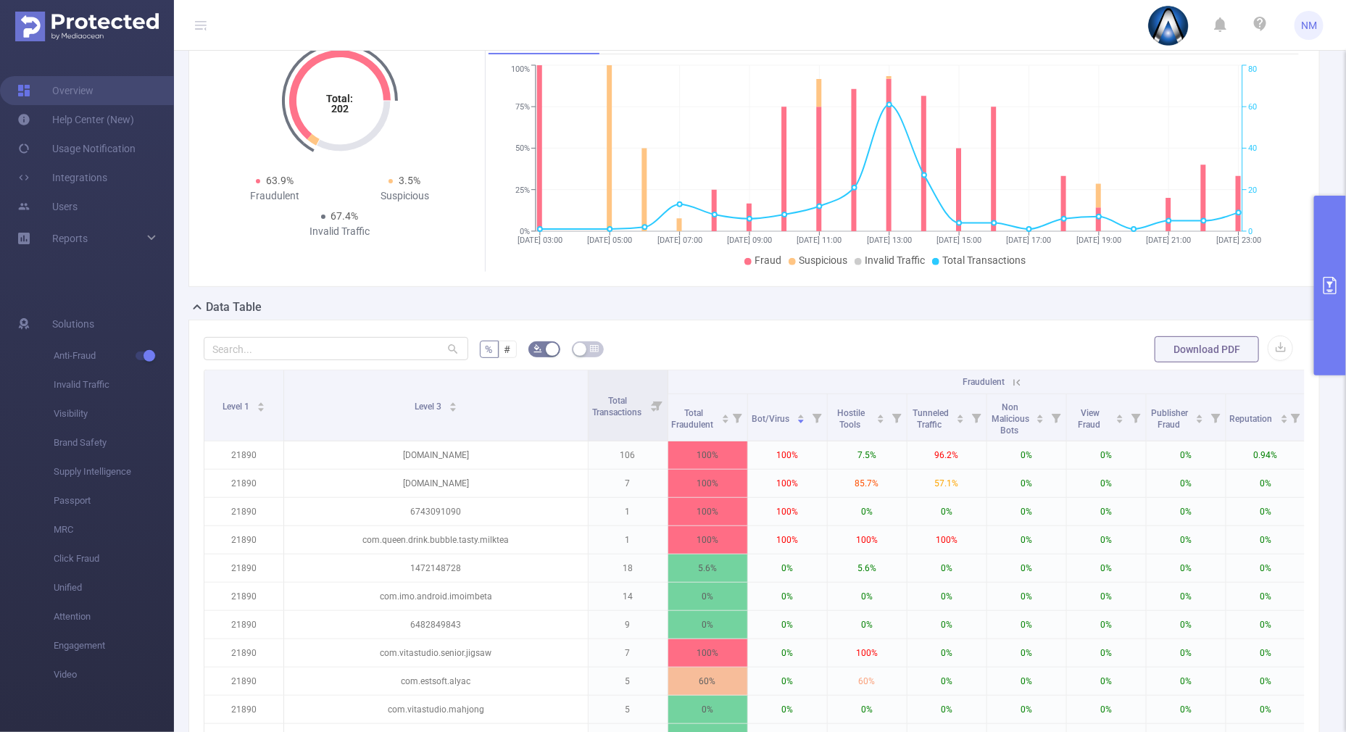
drag, startPoint x: 100, startPoint y: 308, endPoint x: 257, endPoint y: 40, distance: 310.5
click at [123, 308] on ul "Solutions Anti-Fraud Invalid Traffic Visibility Brand Safety Supply Intelligenc…" at bounding box center [87, 497] width 174 height 433
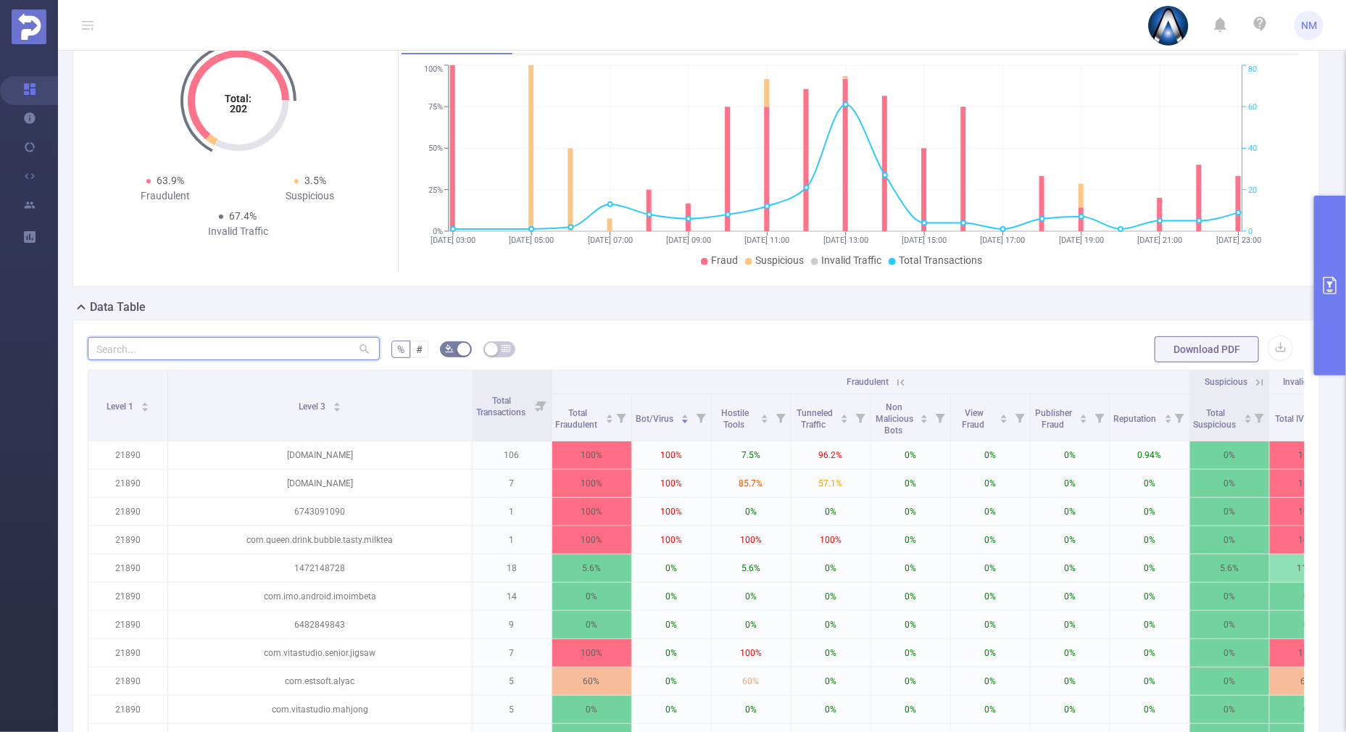
click at [194, 344] on input "text" at bounding box center [234, 348] width 292 height 23
paste input "com.bubadu.bubbu"
type input "com.bubadu.bubbu"
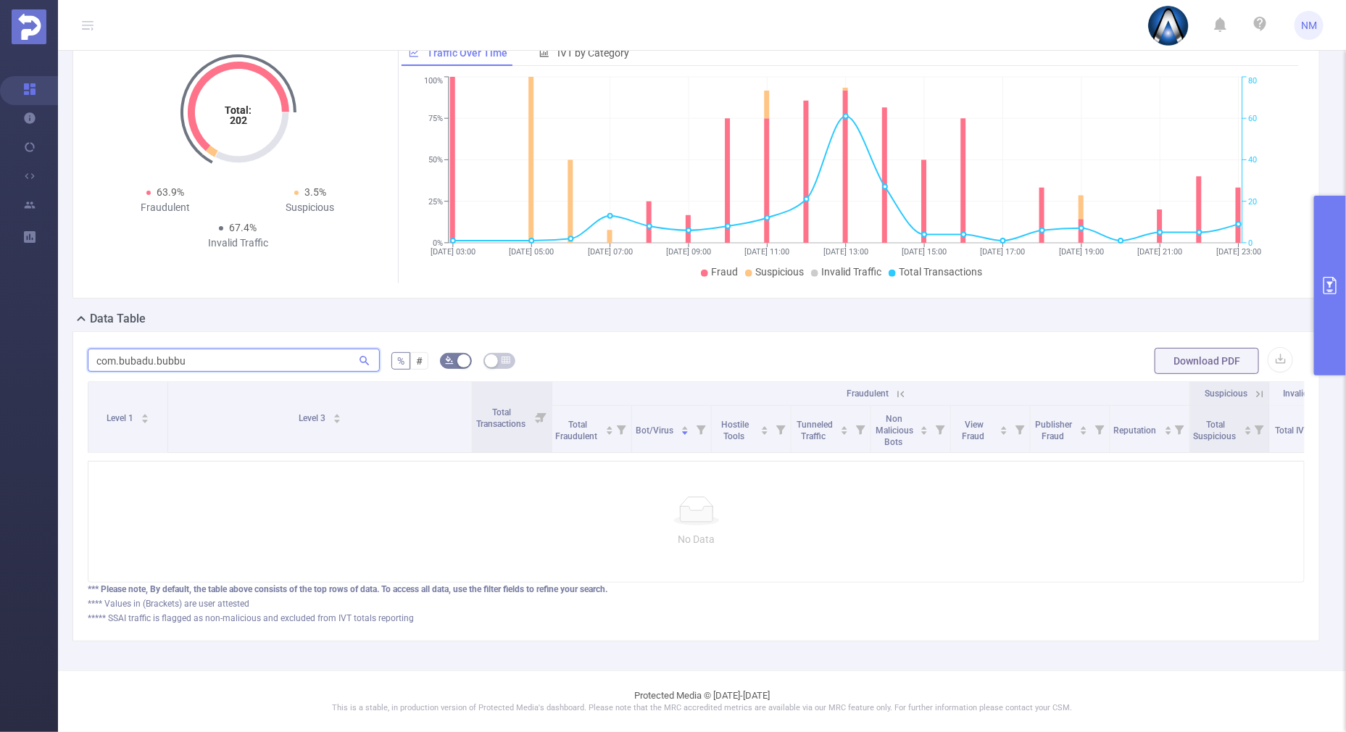
click at [22, 336] on section "Overview Help Center (New) Usage Notification Integrations Users Reports PID: A…" at bounding box center [673, 366] width 1346 height 732
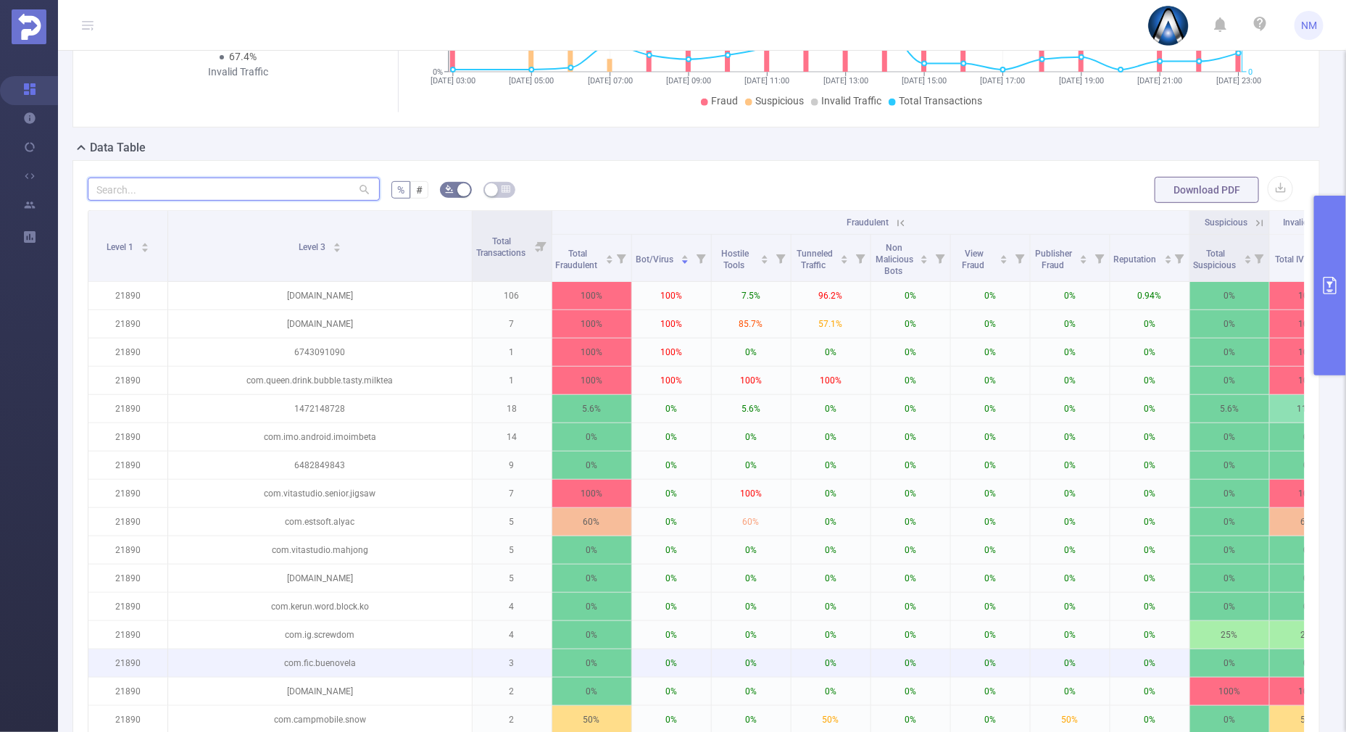
scroll to position [147, 0]
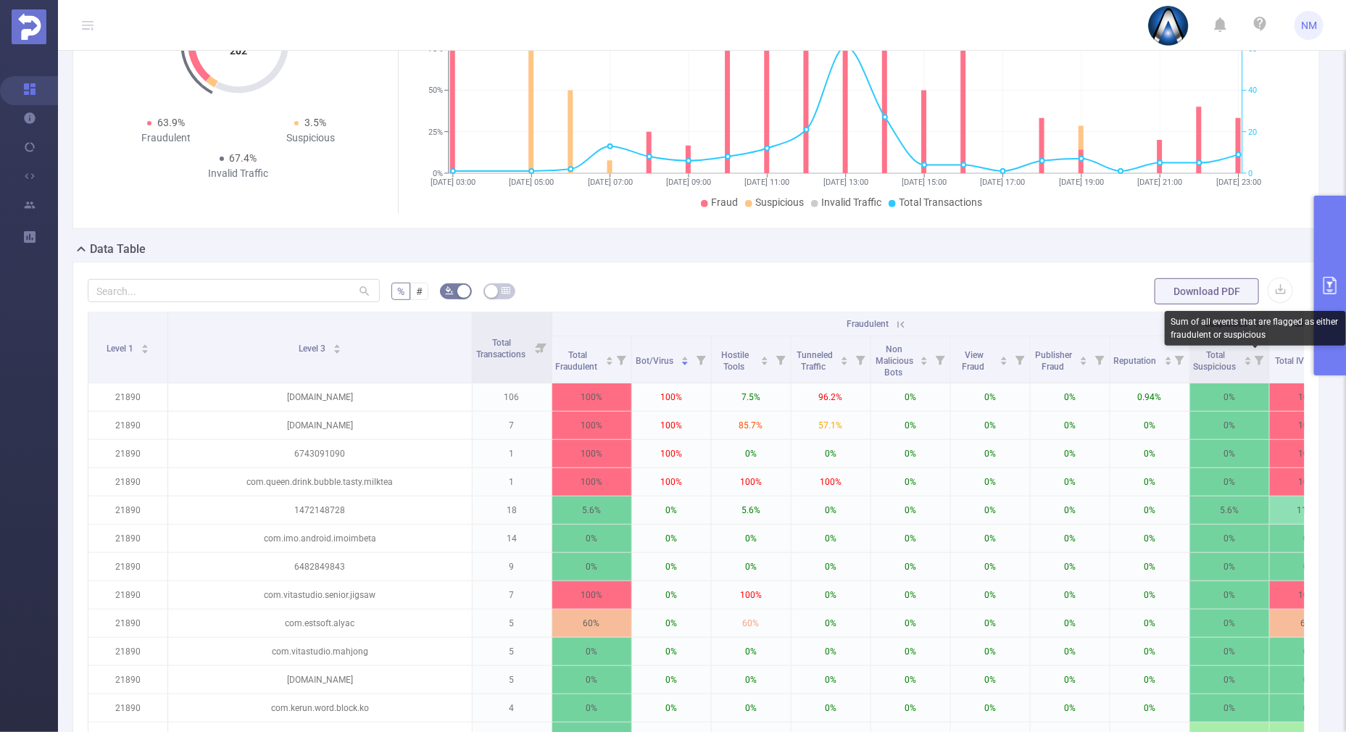
click at [1334, 340] on div "Sum of all events that are flagged as either fraudulent or suspicious" at bounding box center [1255, 328] width 181 height 35
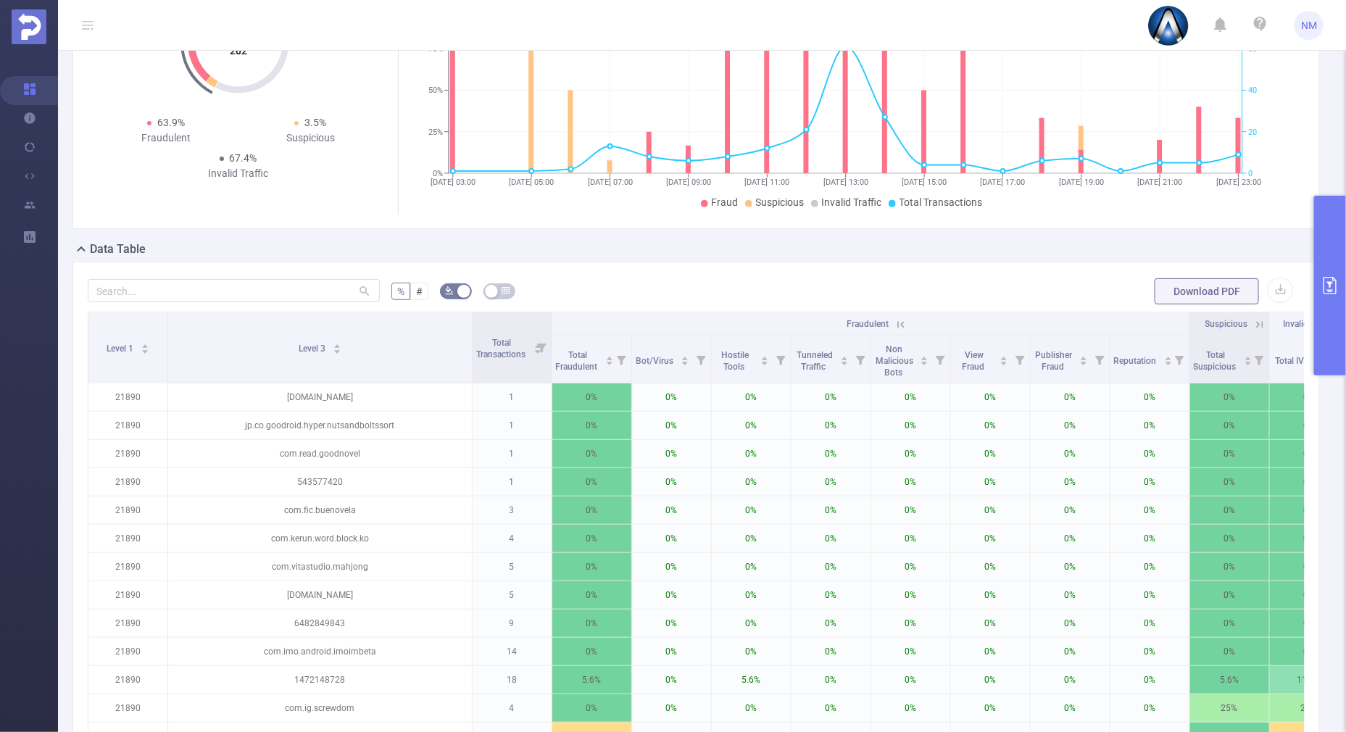
click at [1334, 353] on button "primary" at bounding box center [1330, 286] width 32 height 180
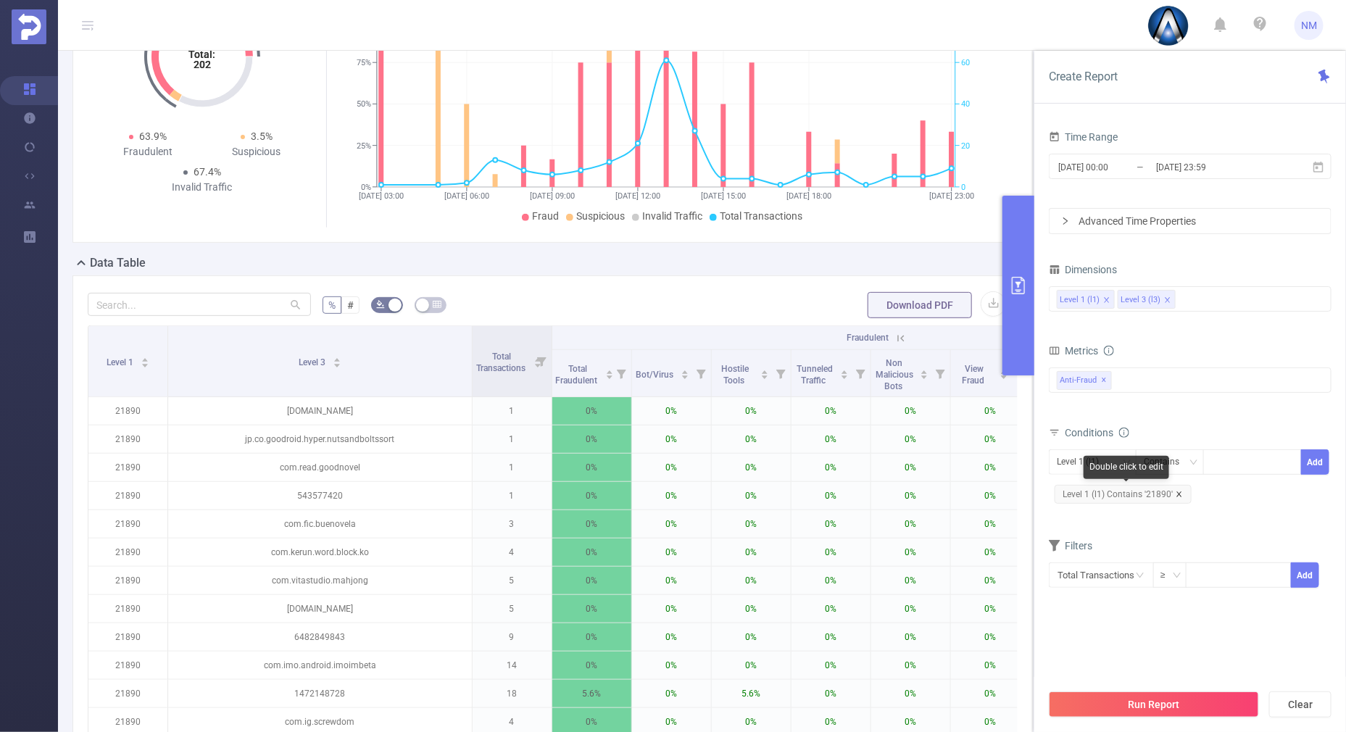
click at [1178, 496] on icon "icon: close" at bounding box center [1179, 494] width 7 height 7
click at [1234, 460] on div at bounding box center [1251, 462] width 83 height 24
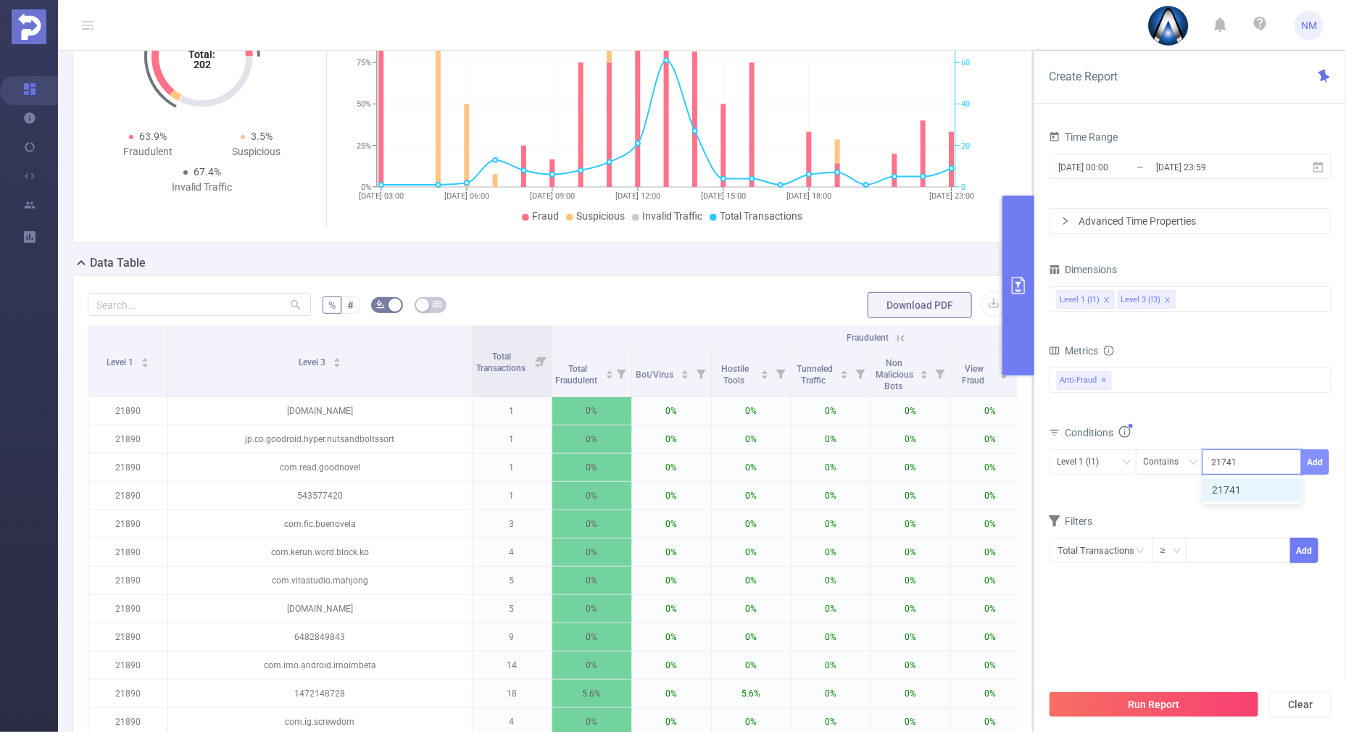
type input "21741"
click at [1321, 467] on button "Add" at bounding box center [1315, 461] width 28 height 25
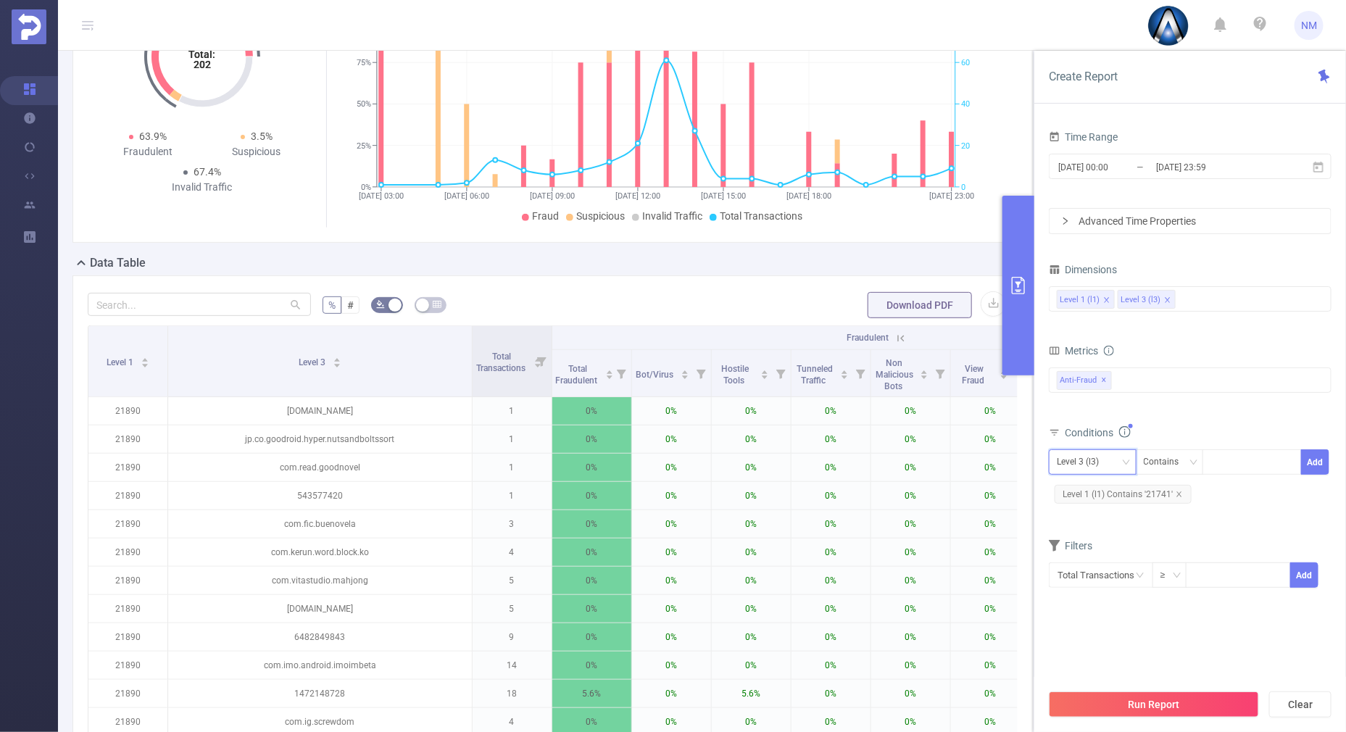
click at [1115, 458] on div "Level 3 (l3)" at bounding box center [1093, 462] width 72 height 24
click at [1087, 489] on li "Level 1 (l1)" at bounding box center [1093, 490] width 88 height 23
click at [1206, 420] on div "Metrics Total Fraudulent Bot/Virus Hostile Tools Tunneled Traffic Non Malicious…" at bounding box center [1190, 381] width 283 height 81
click at [1158, 710] on button "Run Report" at bounding box center [1154, 704] width 210 height 26
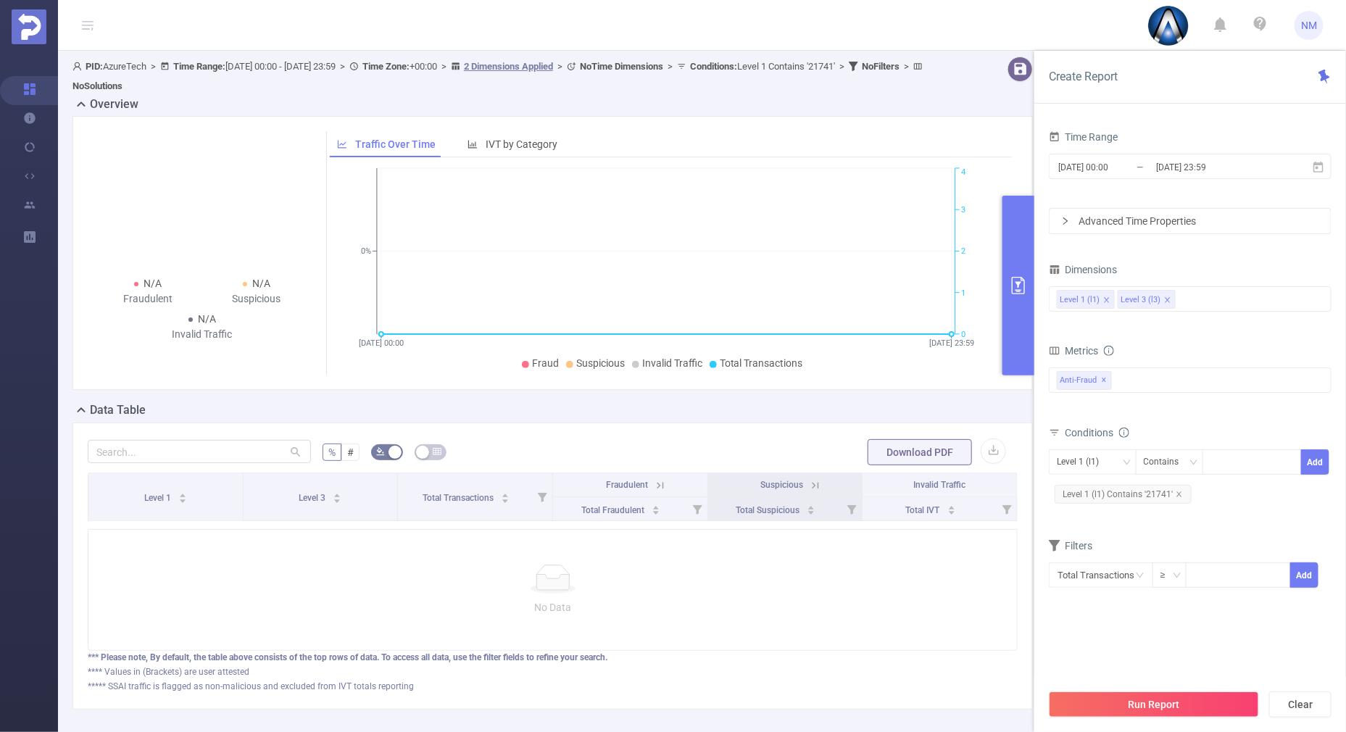
click at [1016, 323] on button "primary" at bounding box center [1018, 286] width 32 height 180
click at [1013, 333] on button "primary" at bounding box center [1018, 286] width 32 height 180
click at [1181, 494] on icon "icon: close" at bounding box center [1179, 494] width 7 height 7
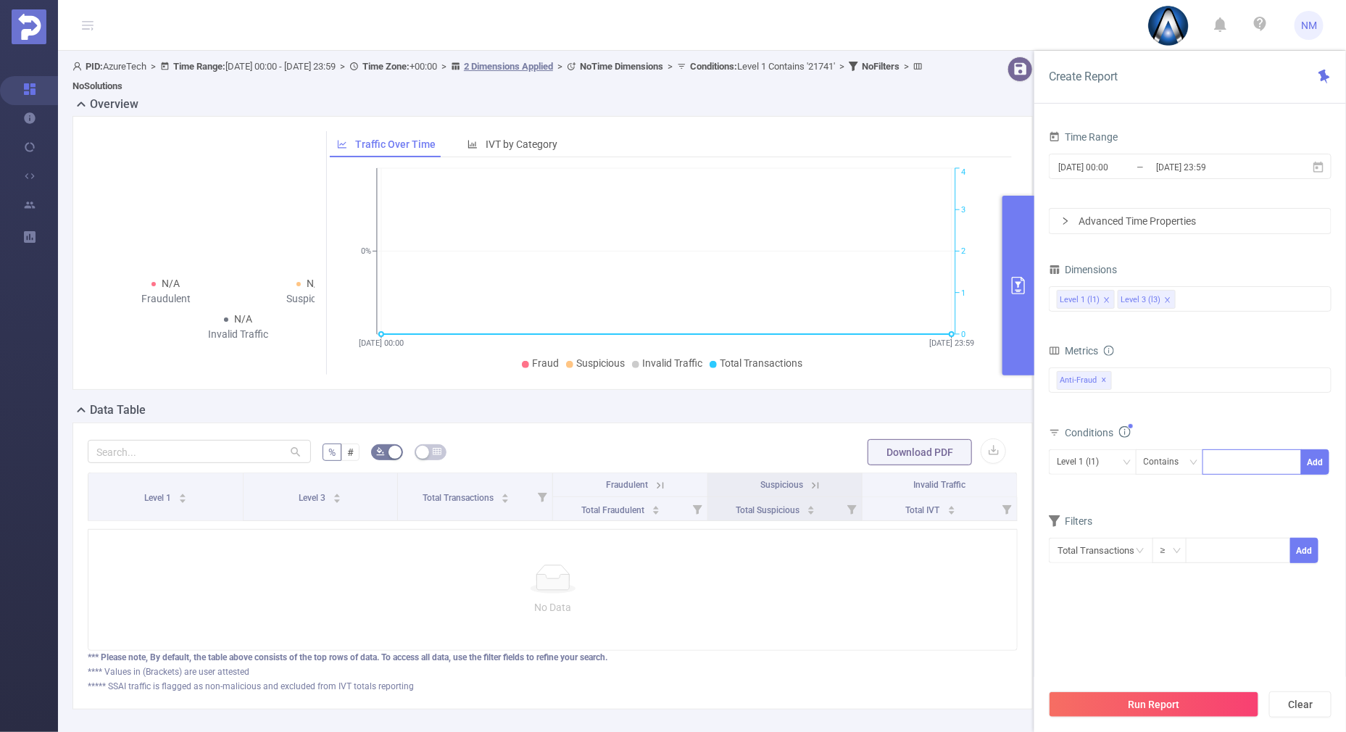
click at [1207, 467] on div at bounding box center [1251, 461] width 99 height 25
type input "21868"
click at [1313, 460] on button "Add" at bounding box center [1315, 461] width 28 height 25
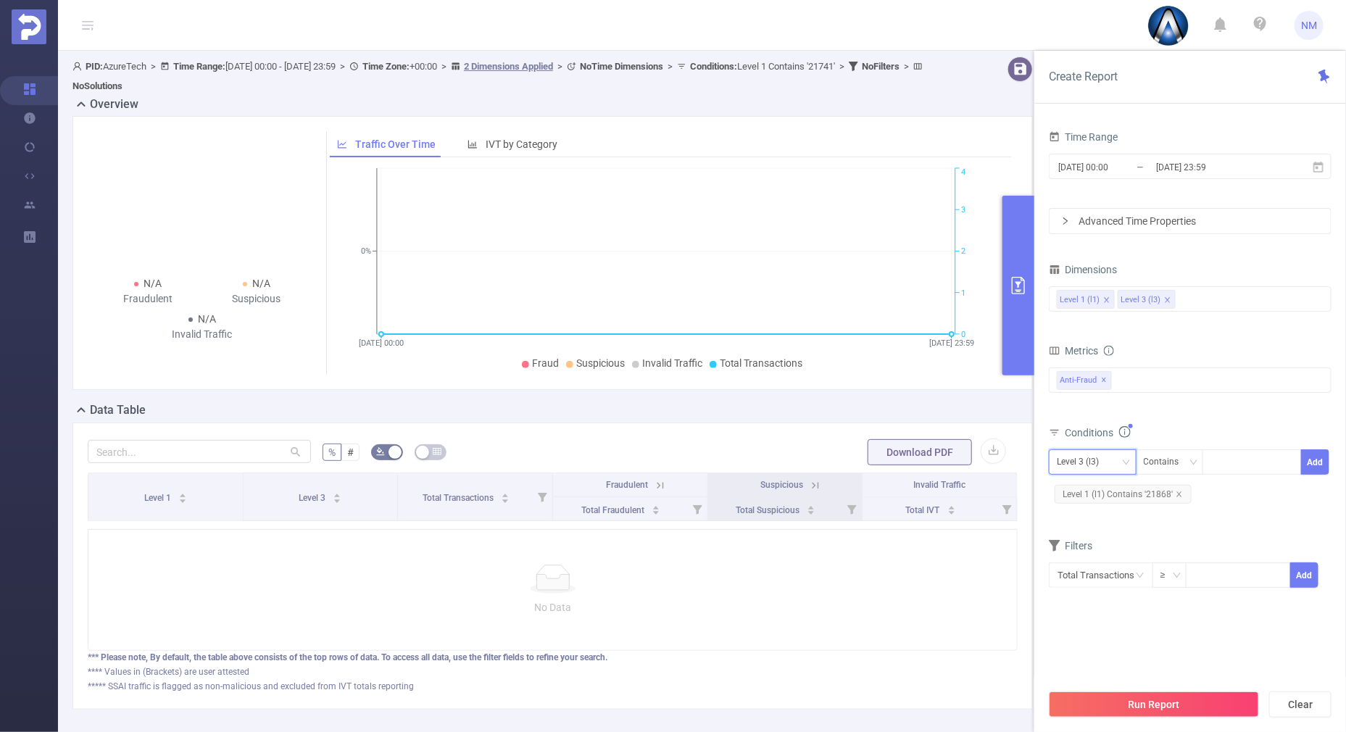
click at [1106, 453] on div "Level 3 (l3)" at bounding box center [1083, 462] width 52 height 24
click at [1079, 488] on li "Level 1 (l1)" at bounding box center [1093, 490] width 88 height 23
click at [1111, 713] on button "Run Report" at bounding box center [1154, 704] width 210 height 26
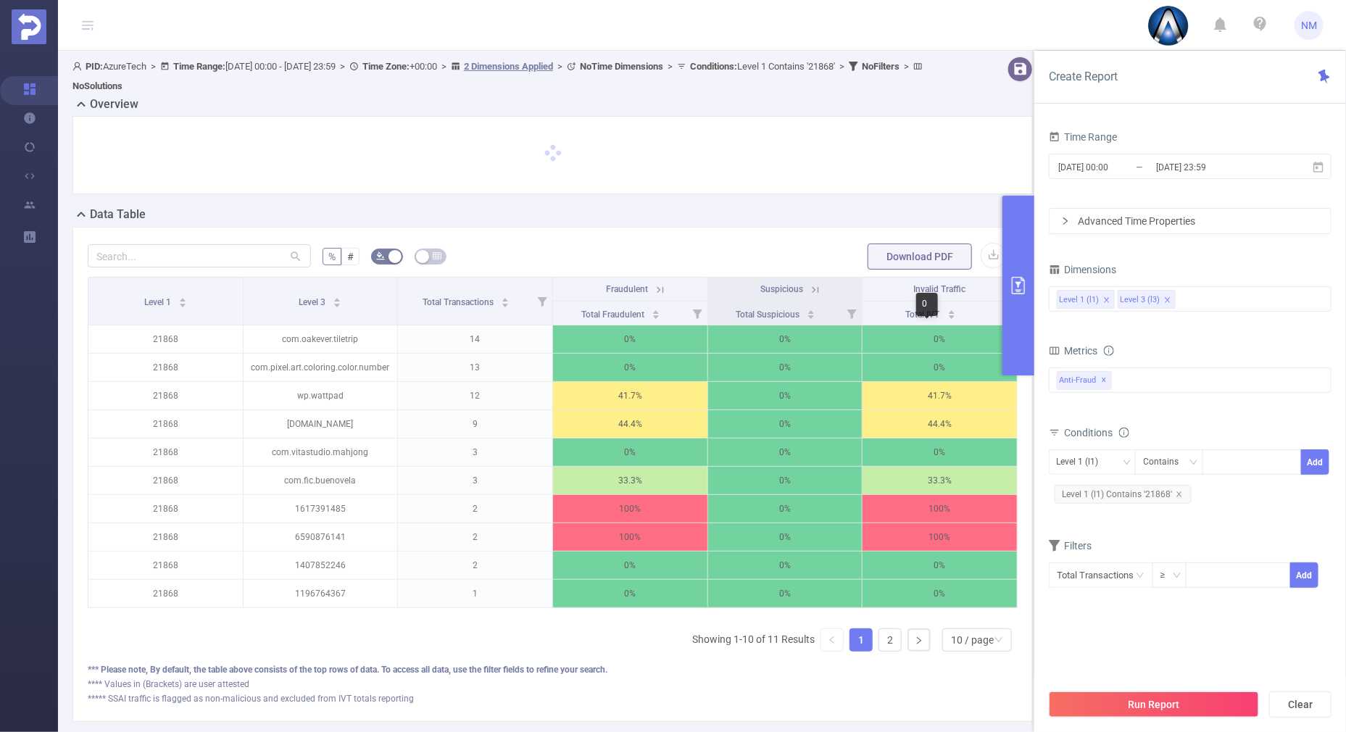
click at [1015, 333] on button "primary" at bounding box center [1018, 286] width 32 height 180
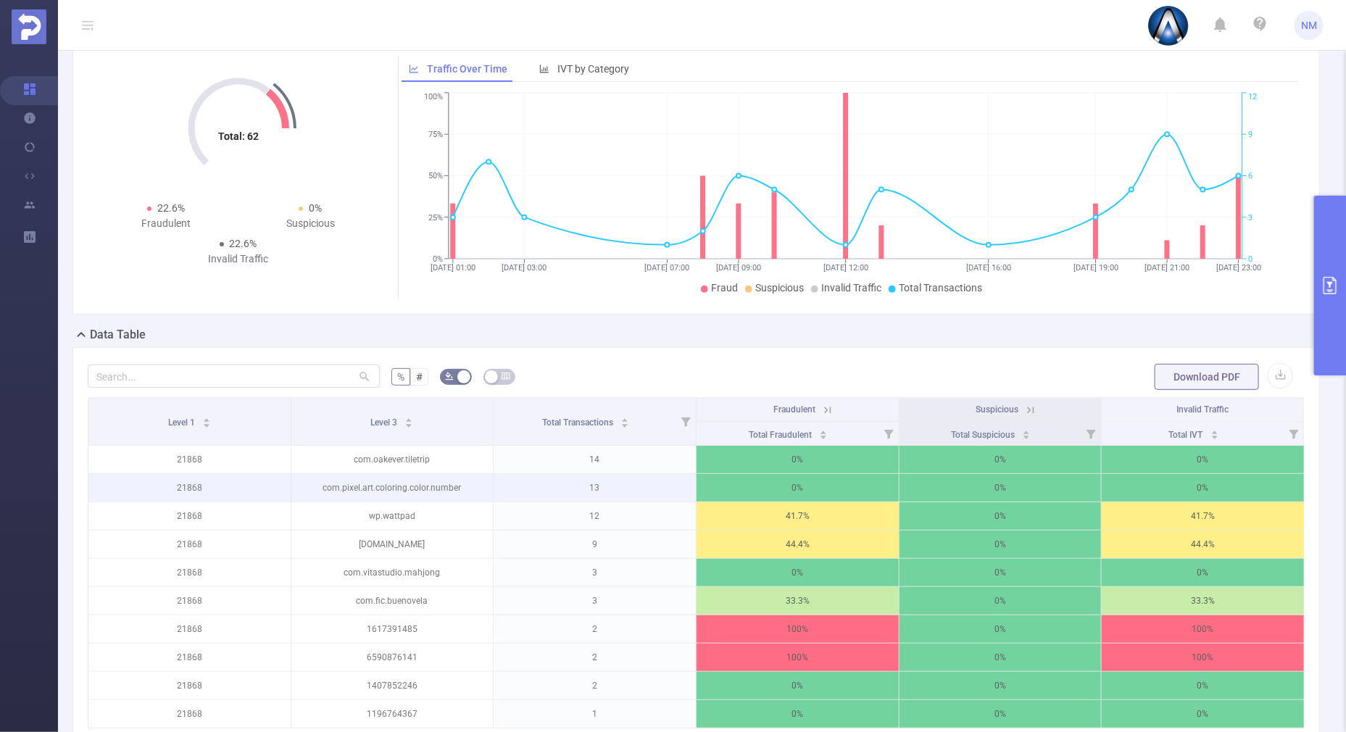
scroll to position [90, 0]
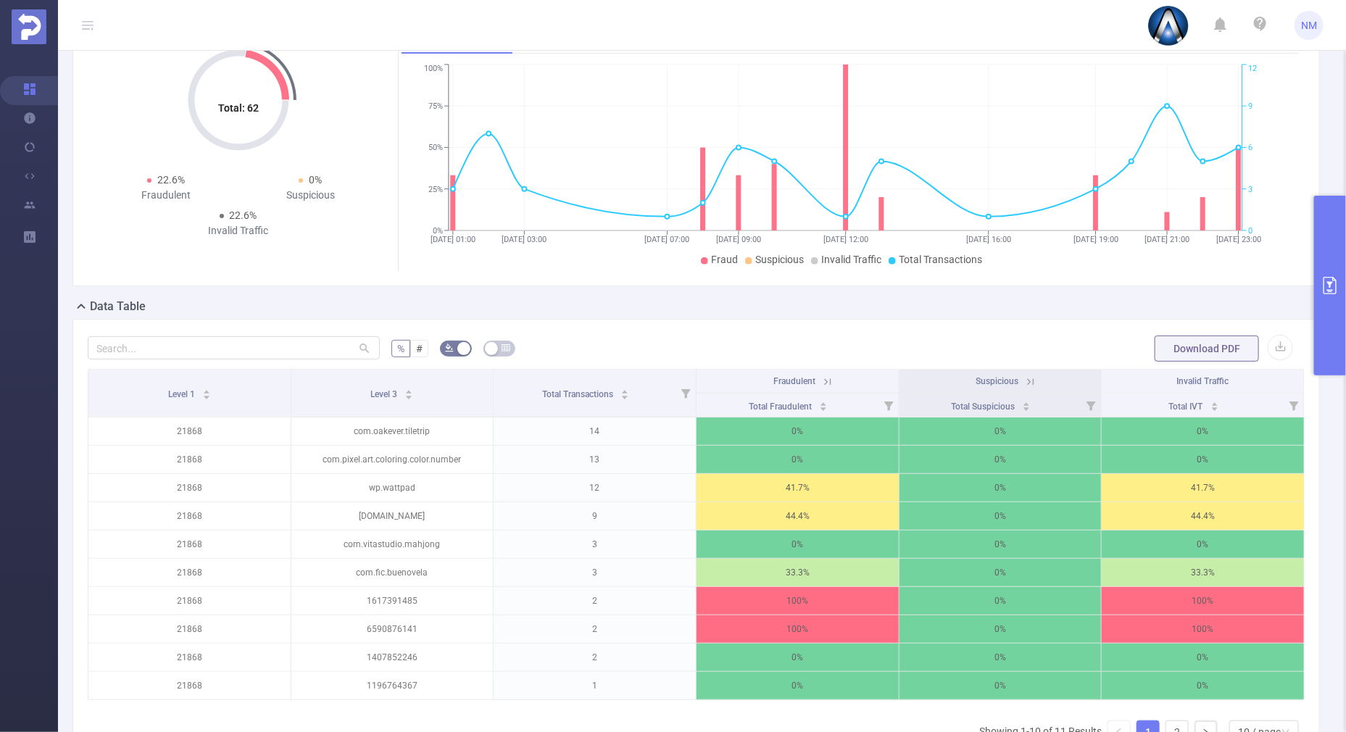
click at [824, 378] on icon at bounding box center [827, 381] width 13 height 13
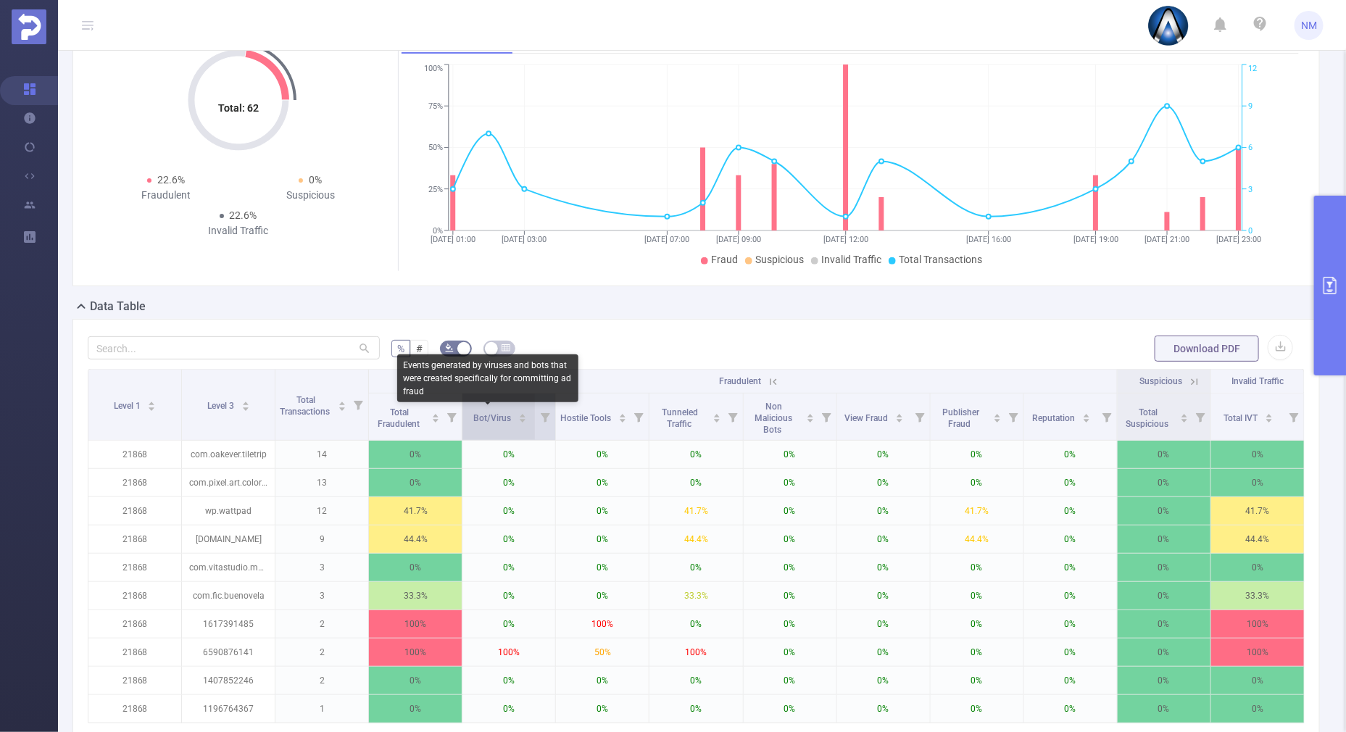
click at [517, 409] on div "Bot/Virus" at bounding box center [500, 416] width 54 height 14
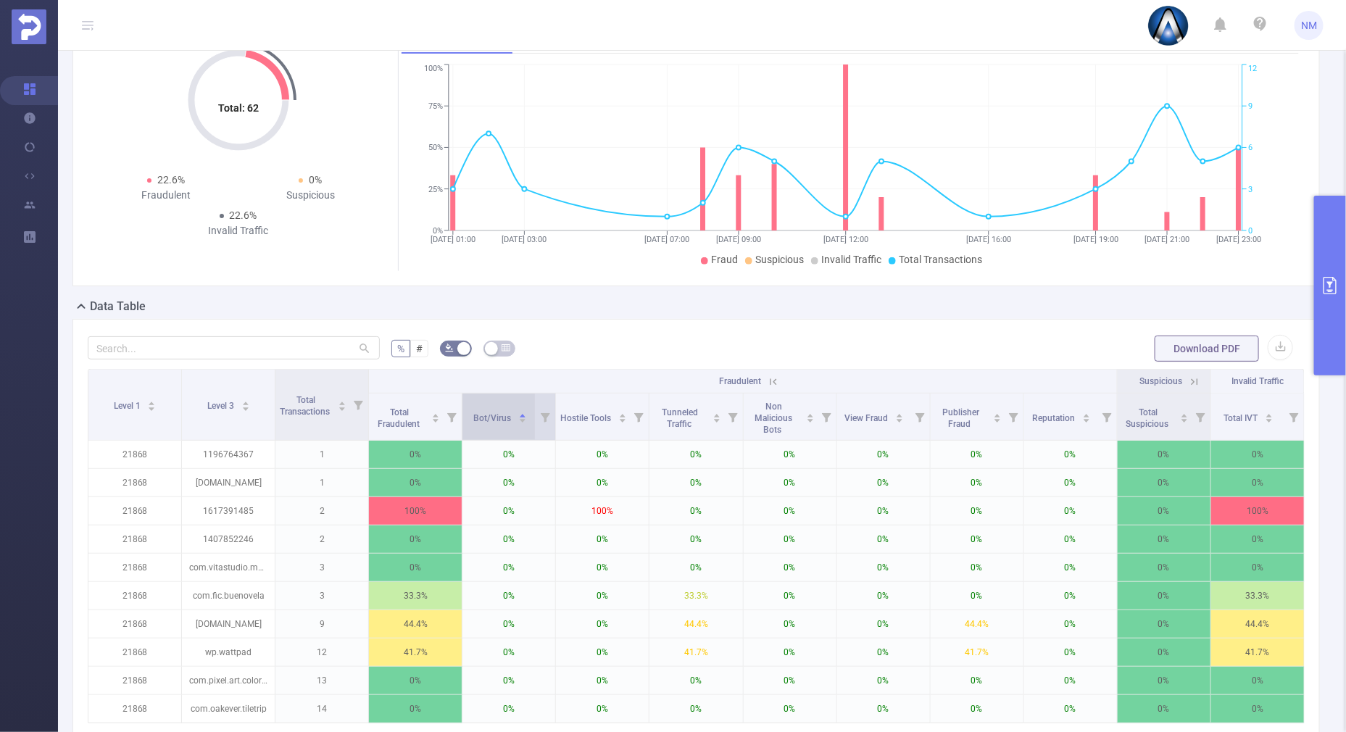
click at [518, 421] on icon "icon: caret-down" at bounding box center [522, 421] width 8 height 8
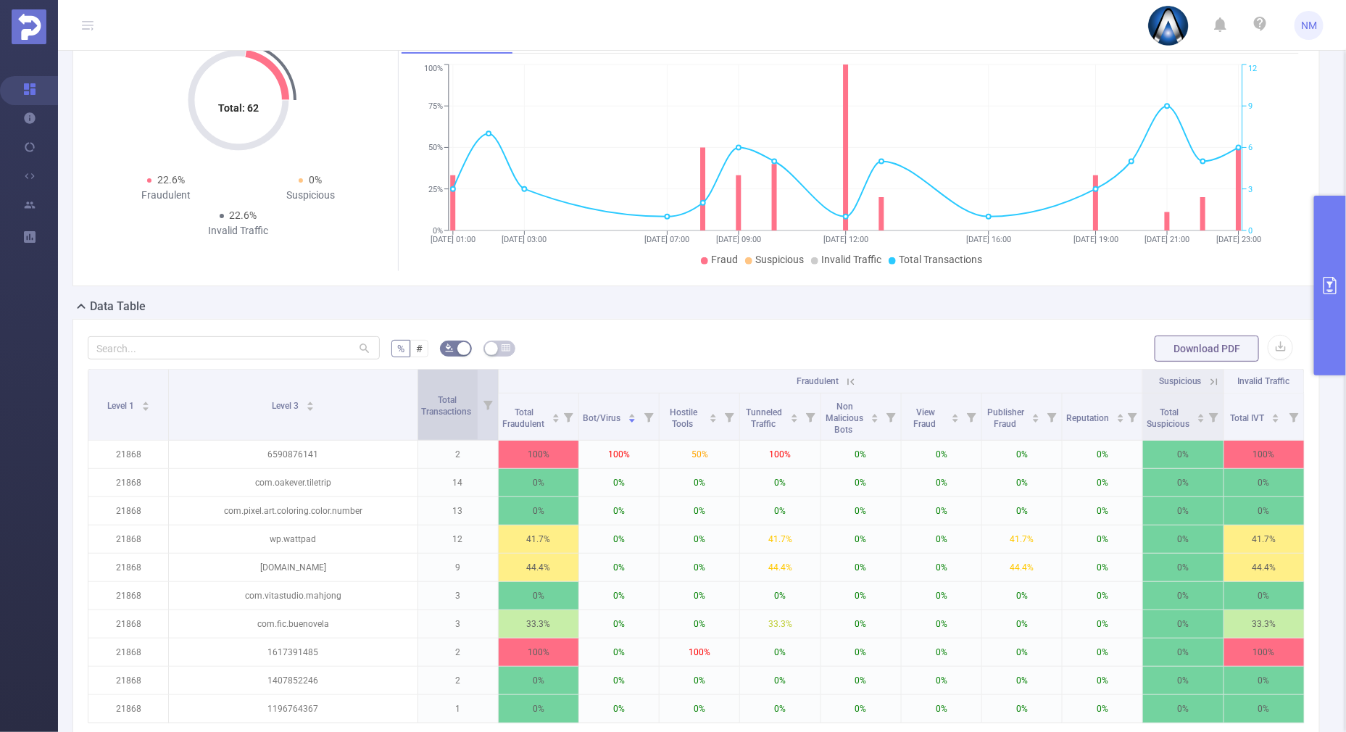
drag, startPoint x: 270, startPoint y: 406, endPoint x: 423, endPoint y: 406, distance: 153.7
click at [423, 394] on tr "Level 1 Level 3 Total Transactions Fraudulent Suspicious Invalid Traffic" at bounding box center [696, 382] width 1216 height 24
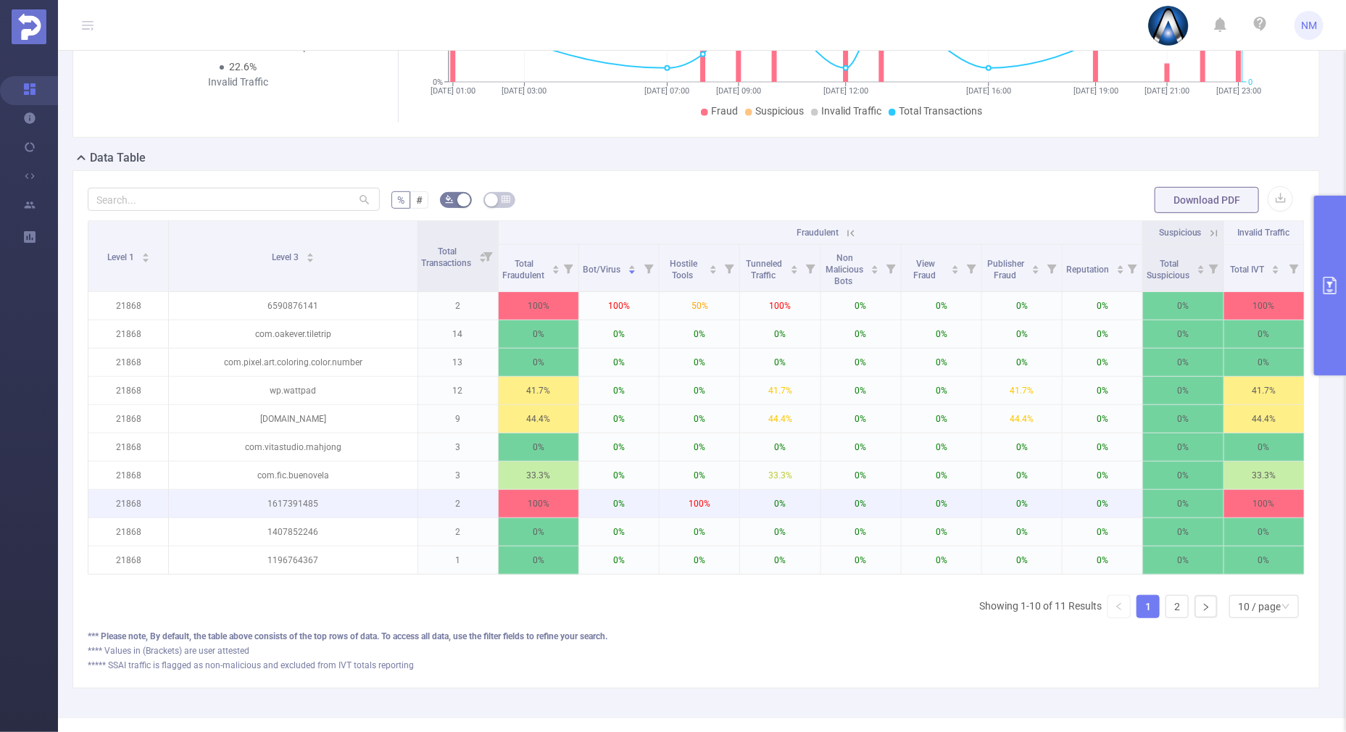
scroll to position [296, 0]
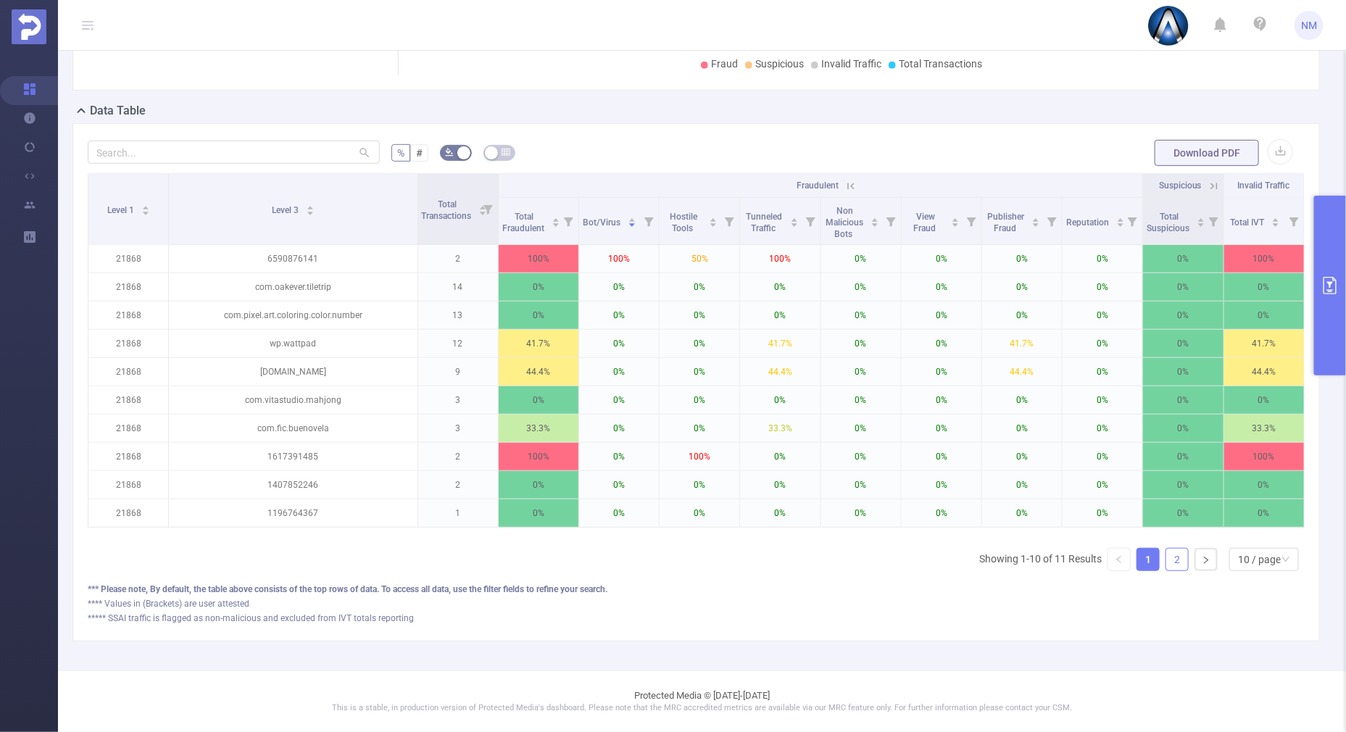
click at [1166, 552] on link "2" at bounding box center [1177, 560] width 22 height 22
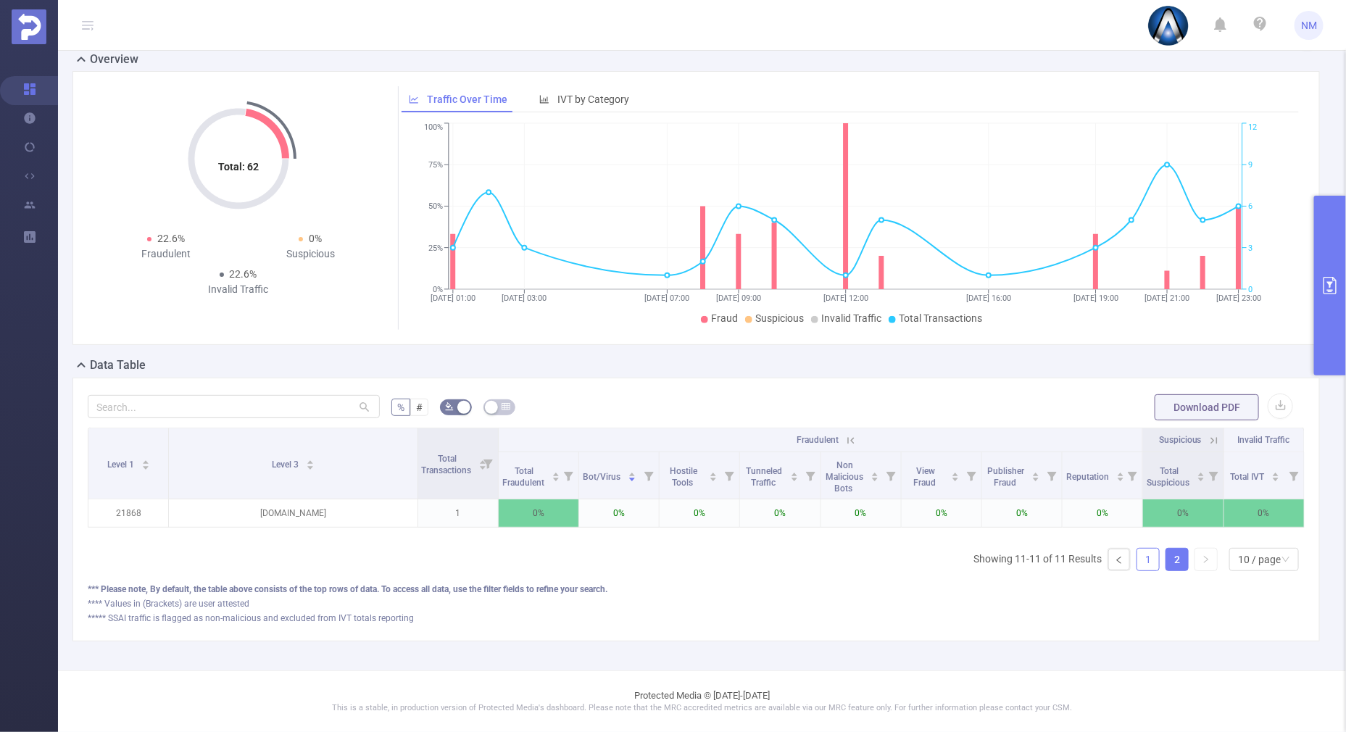
click at [1137, 557] on link "1" at bounding box center [1148, 560] width 22 height 22
